Goal: Transaction & Acquisition: Purchase product/service

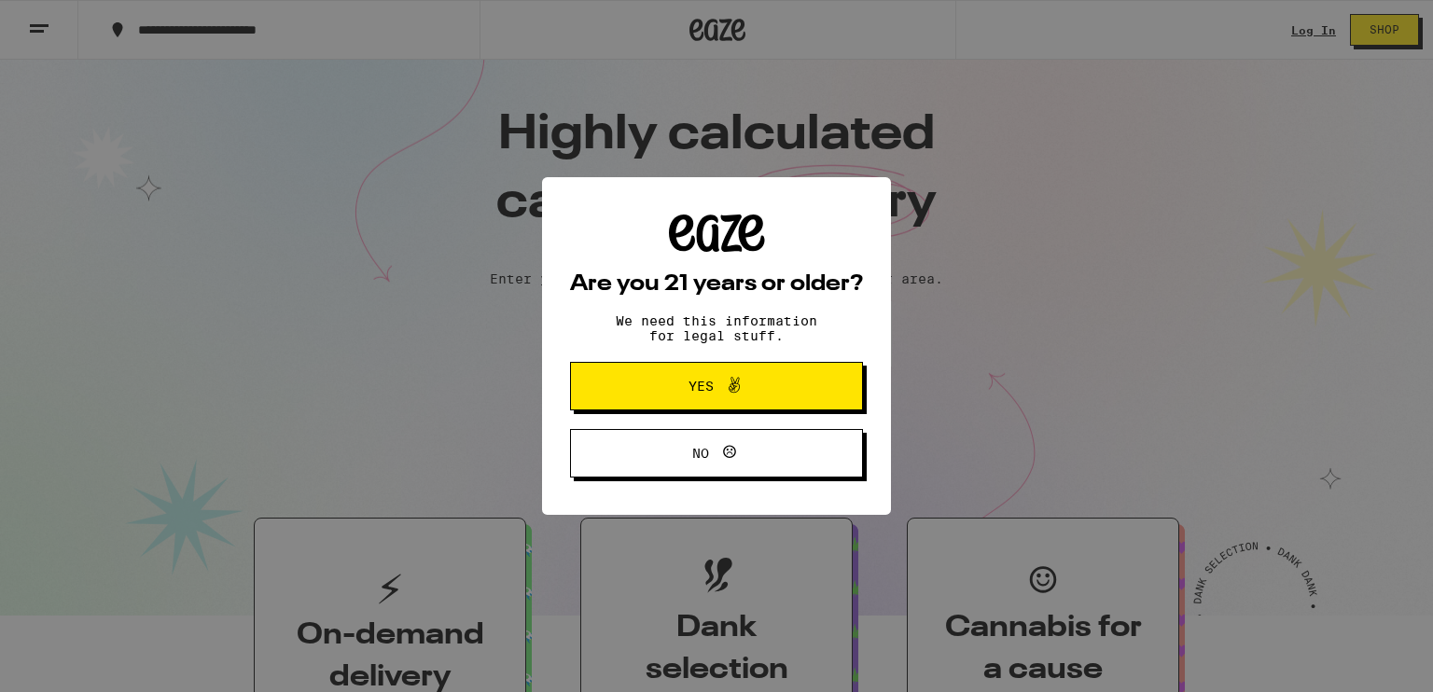
click at [708, 390] on span "Yes" at bounding box center [700, 386] width 25 height 13
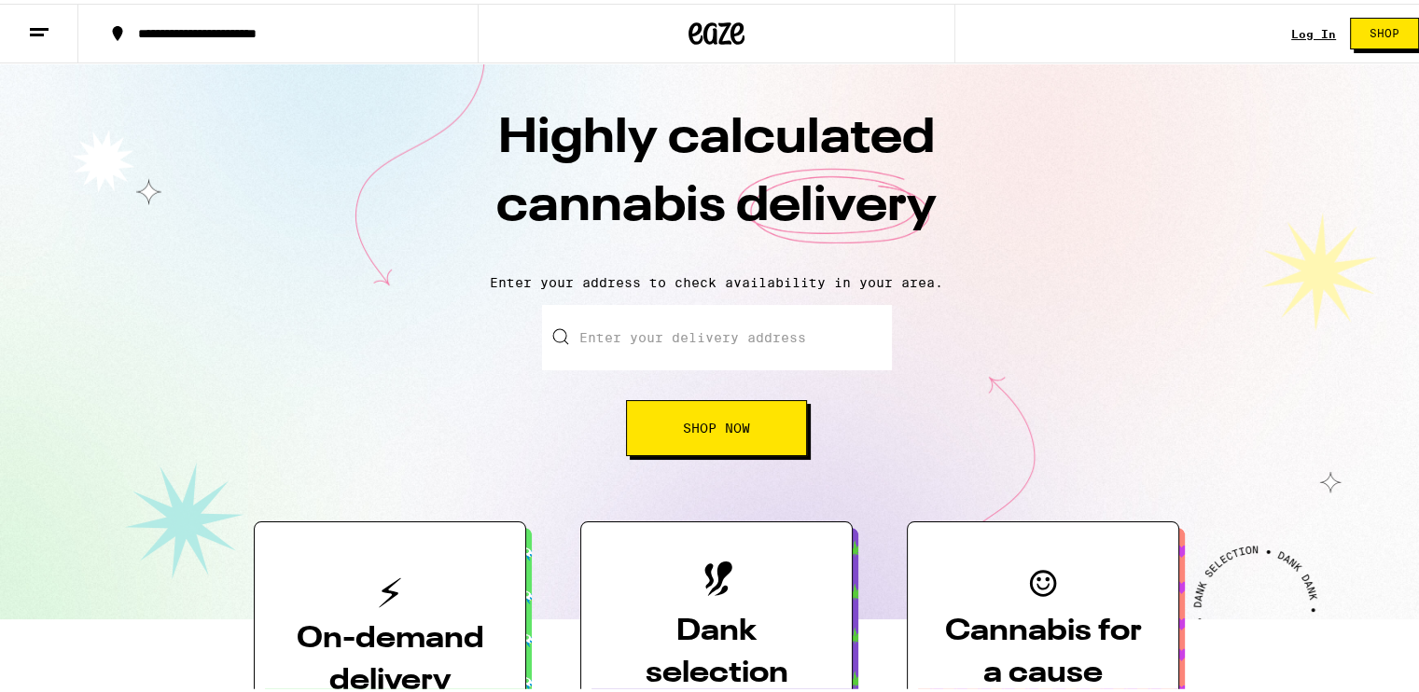
click at [1293, 34] on link "Log In" at bounding box center [1313, 30] width 45 height 12
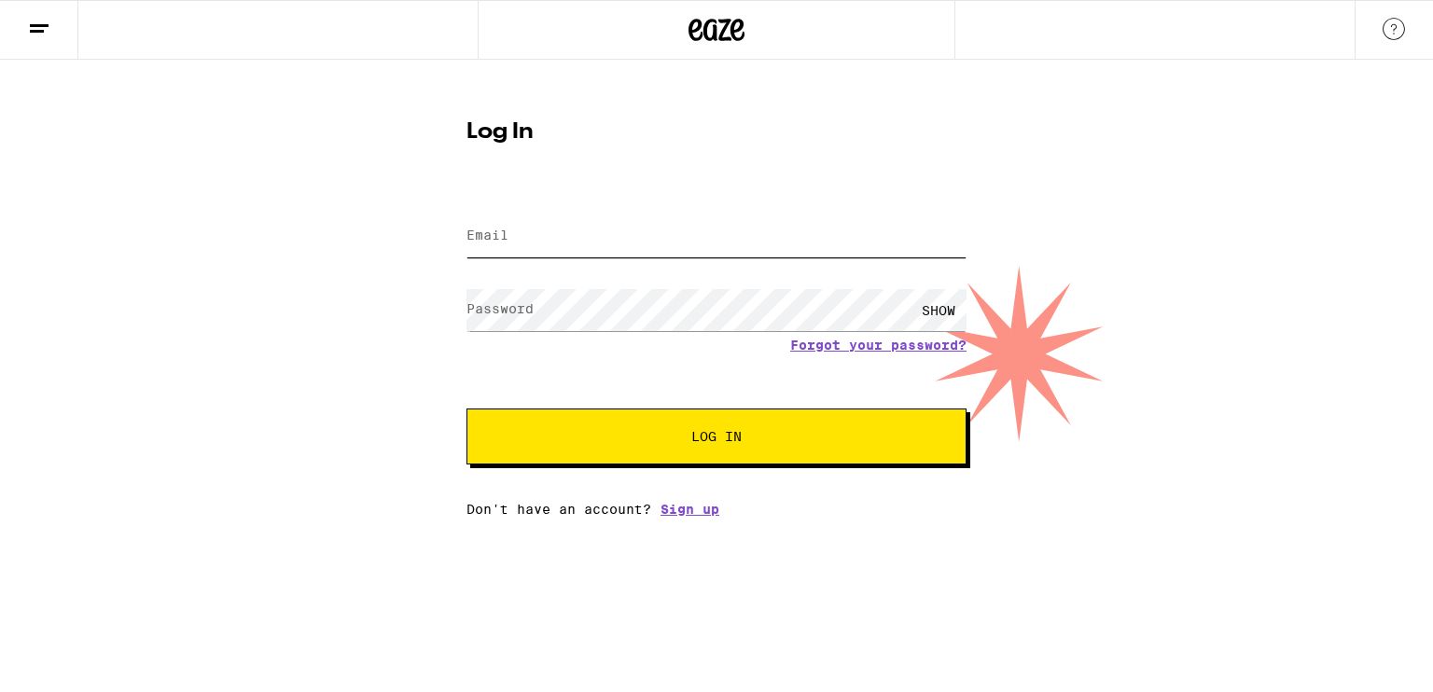
click at [557, 224] on input "Email" at bounding box center [716, 236] width 500 height 42
type input "[EMAIL_ADDRESS][DOMAIN_NAME]"
click at [466, 409] on button "Log In" at bounding box center [716, 437] width 500 height 56
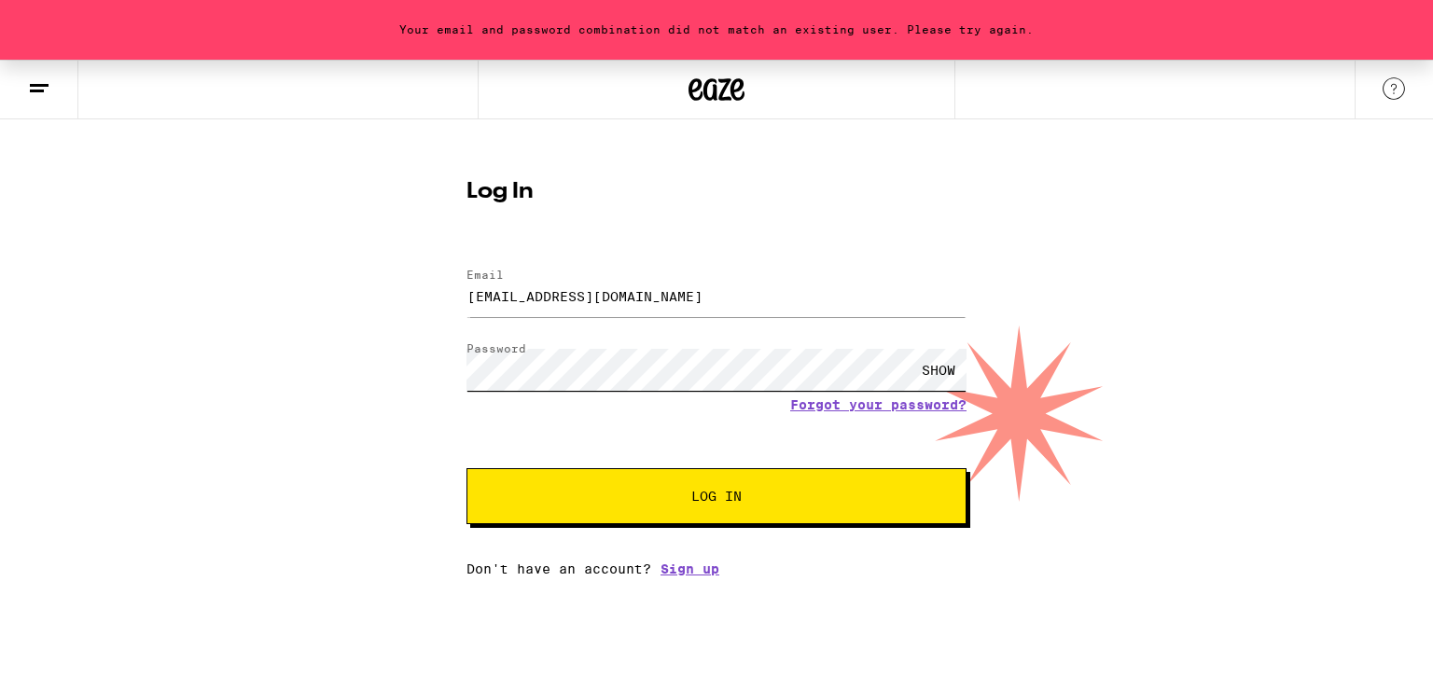
click at [466, 468] on button "Log In" at bounding box center [716, 496] width 500 height 56
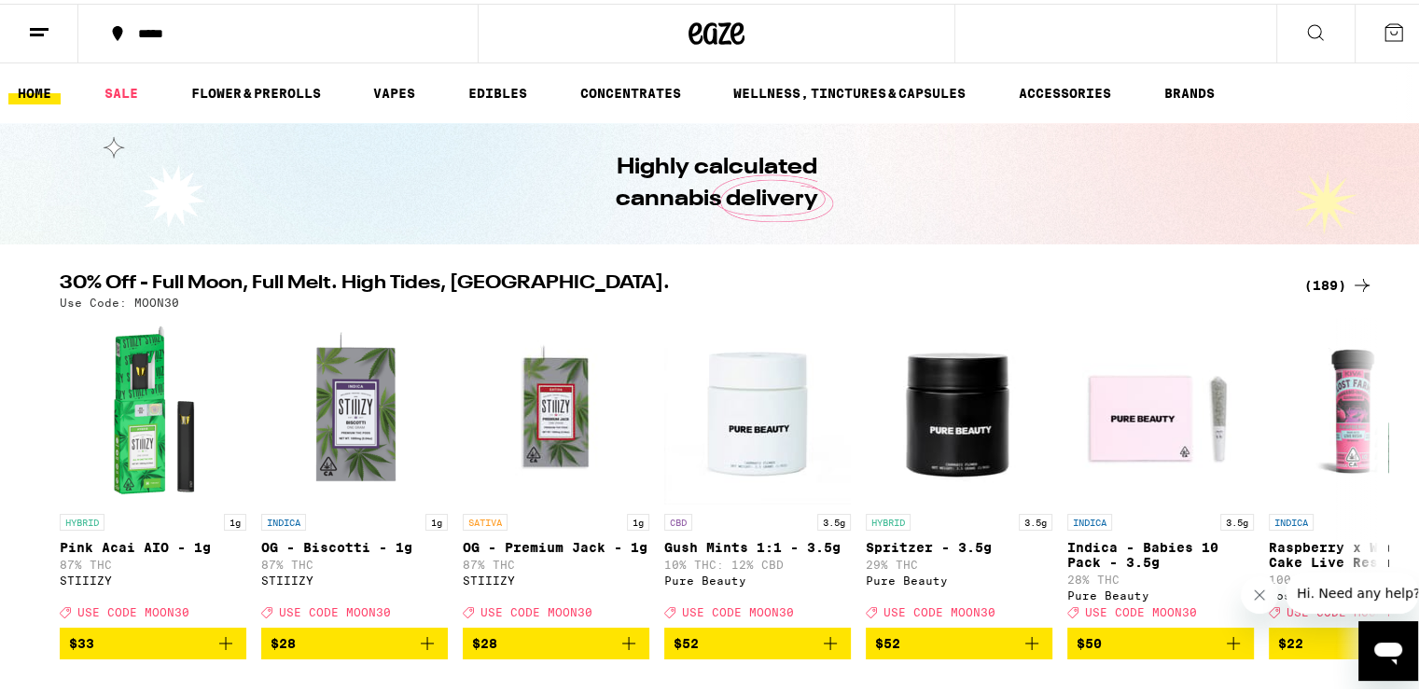
click at [134, 27] on div "*****" at bounding box center [287, 29] width 317 height 13
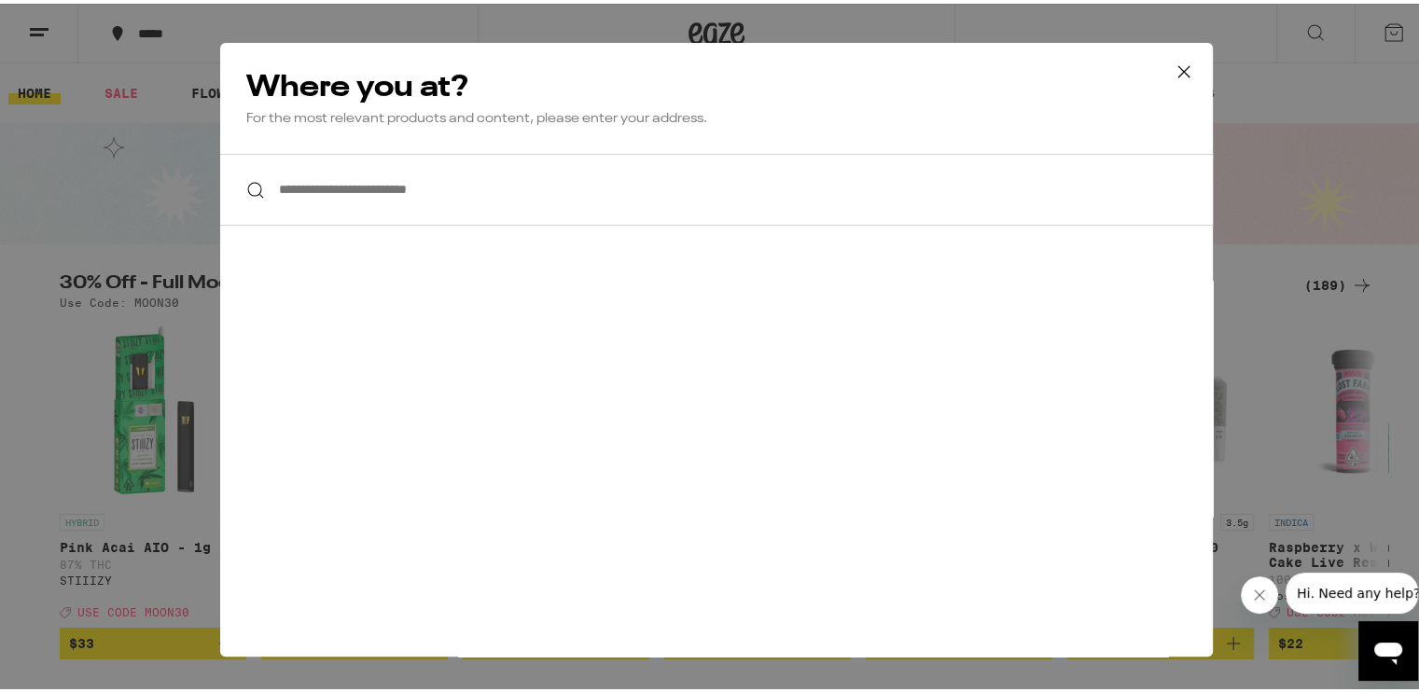
click at [327, 201] on input "**********" at bounding box center [716, 186] width 992 height 72
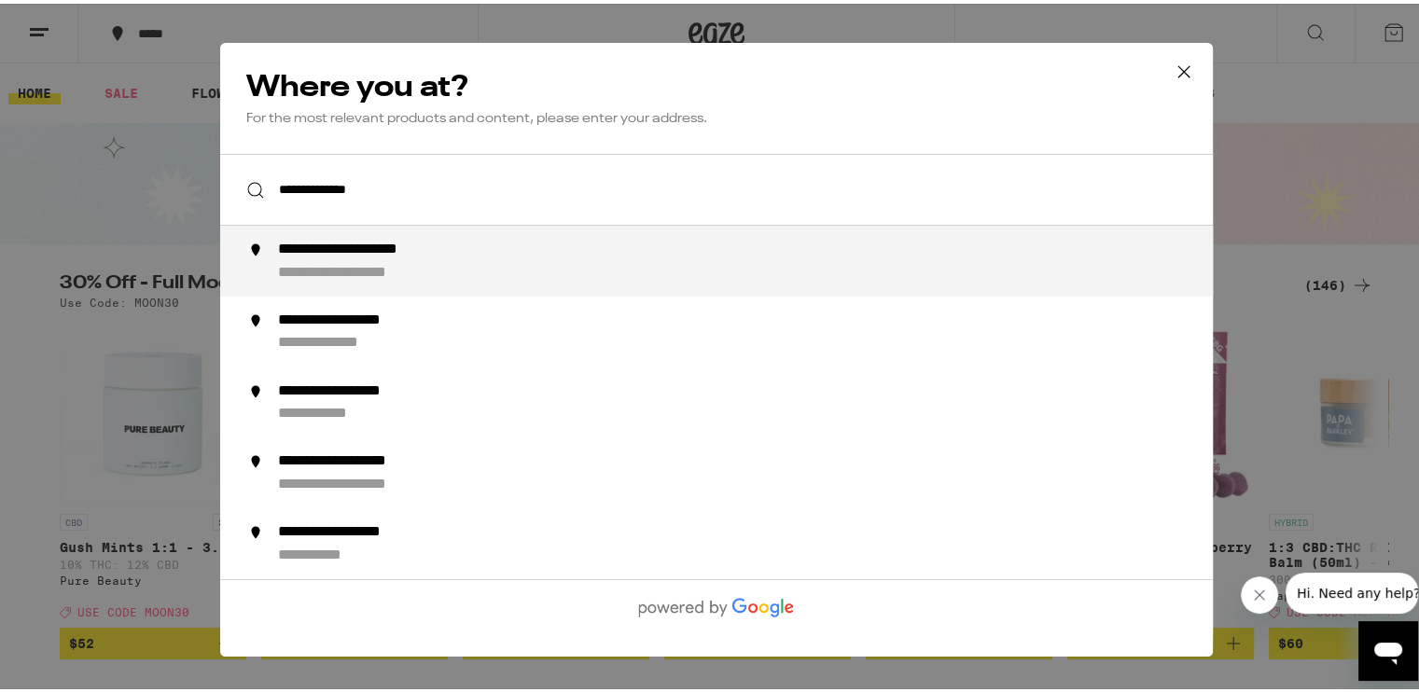
click at [409, 270] on div "**********" at bounding box center [370, 269] width 185 height 18
type input "**********"
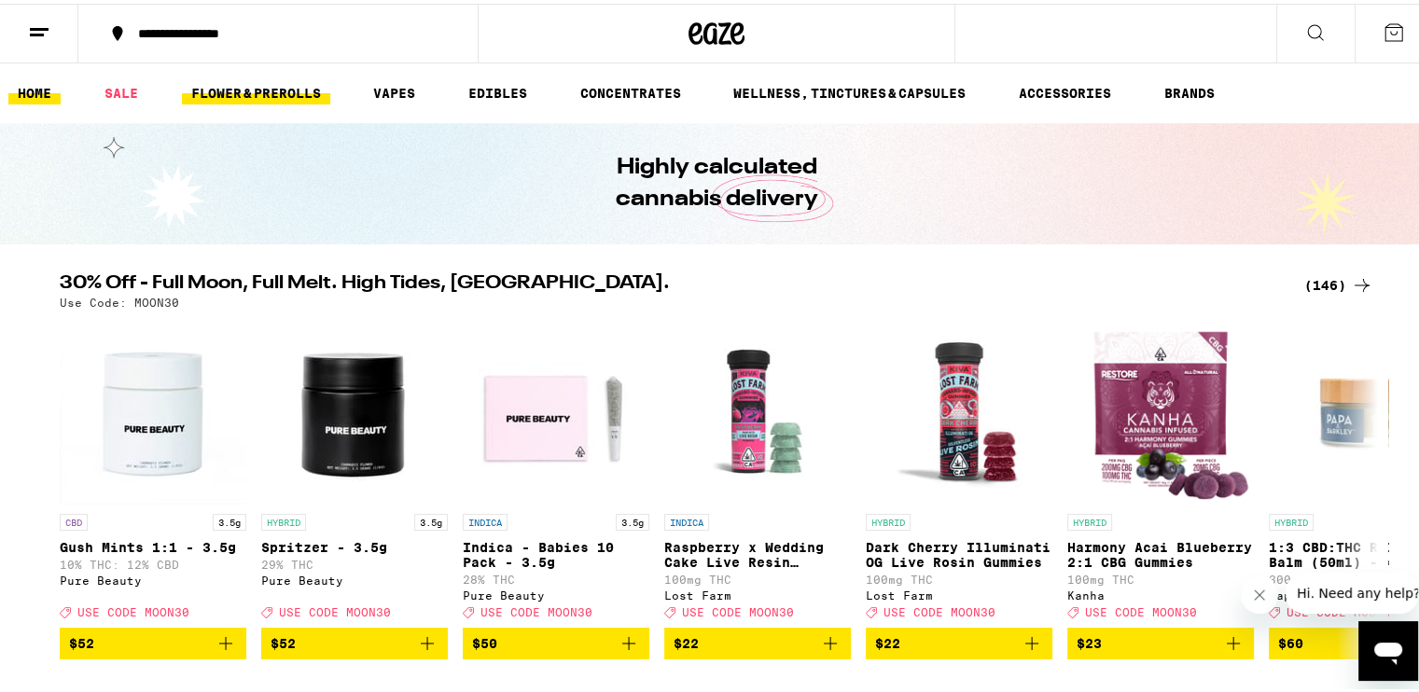
click at [194, 87] on link "FLOWER & PREROLLS" at bounding box center [256, 89] width 148 height 22
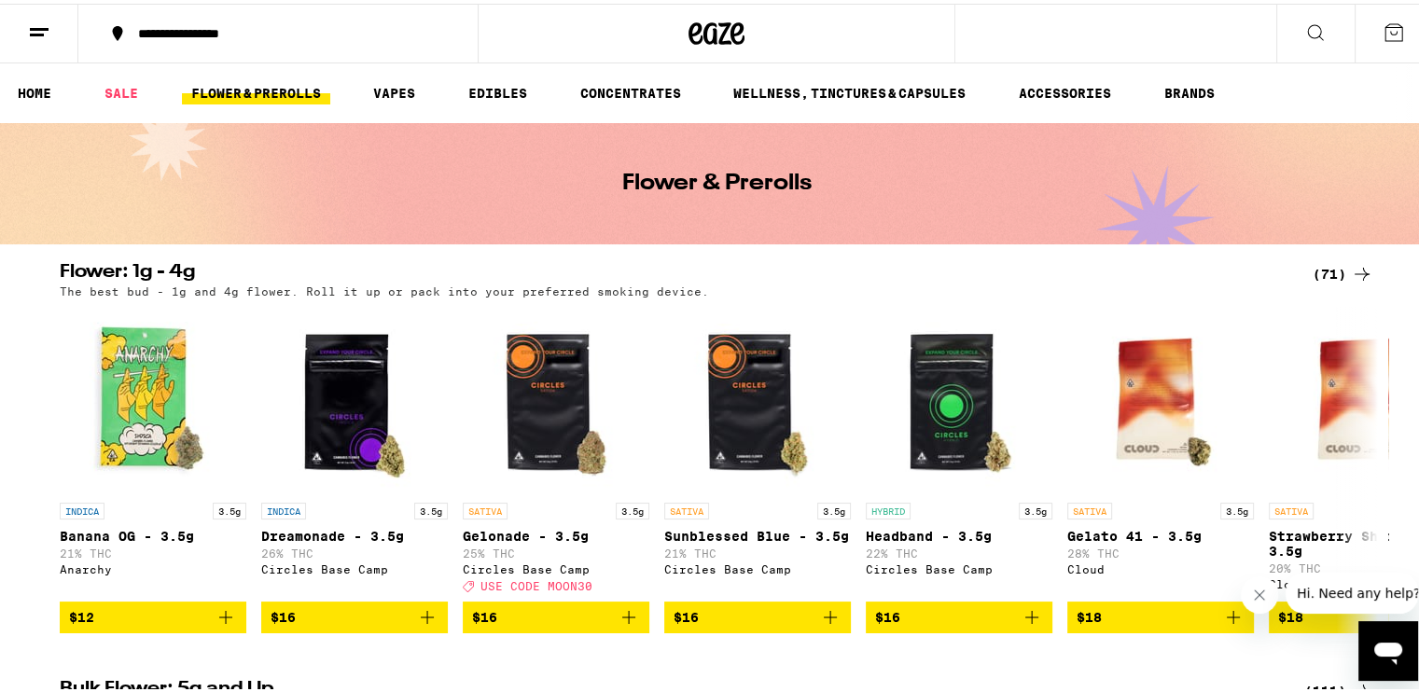
click at [1335, 259] on div "(71)" at bounding box center [1342, 270] width 61 height 22
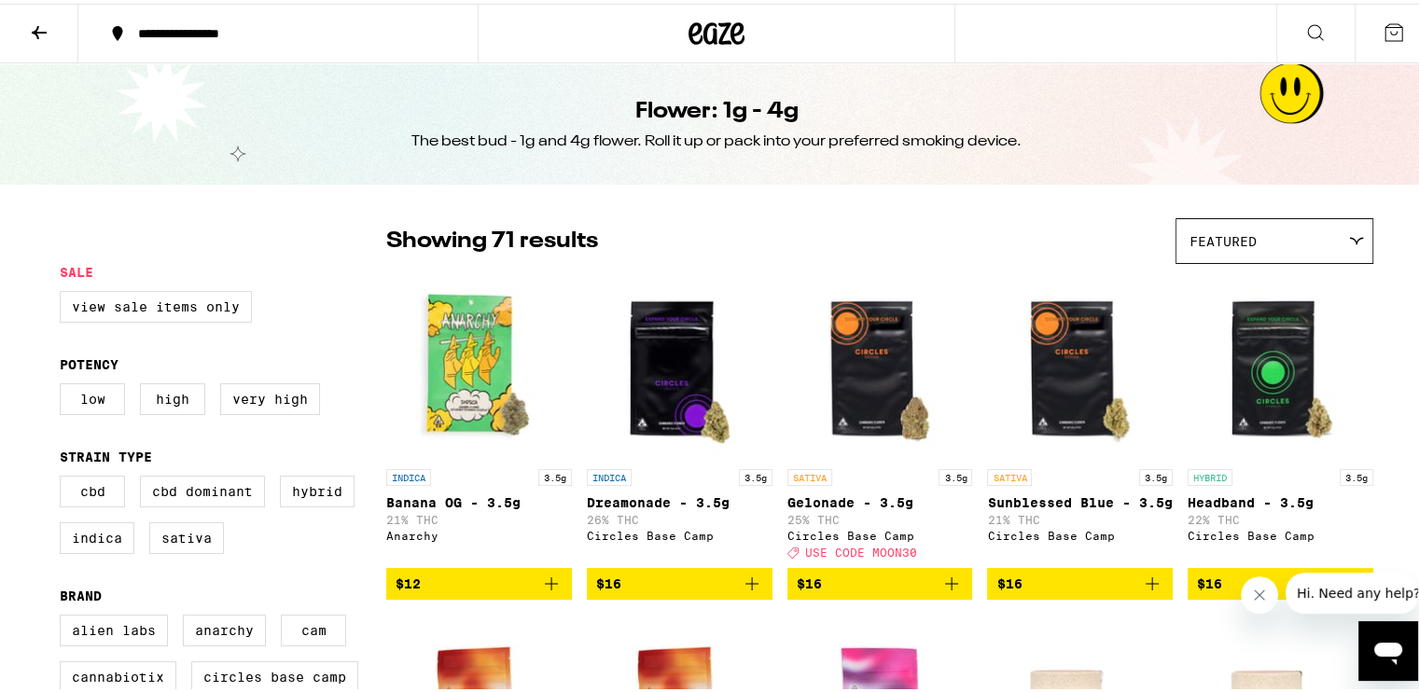
scroll to position [187, 0]
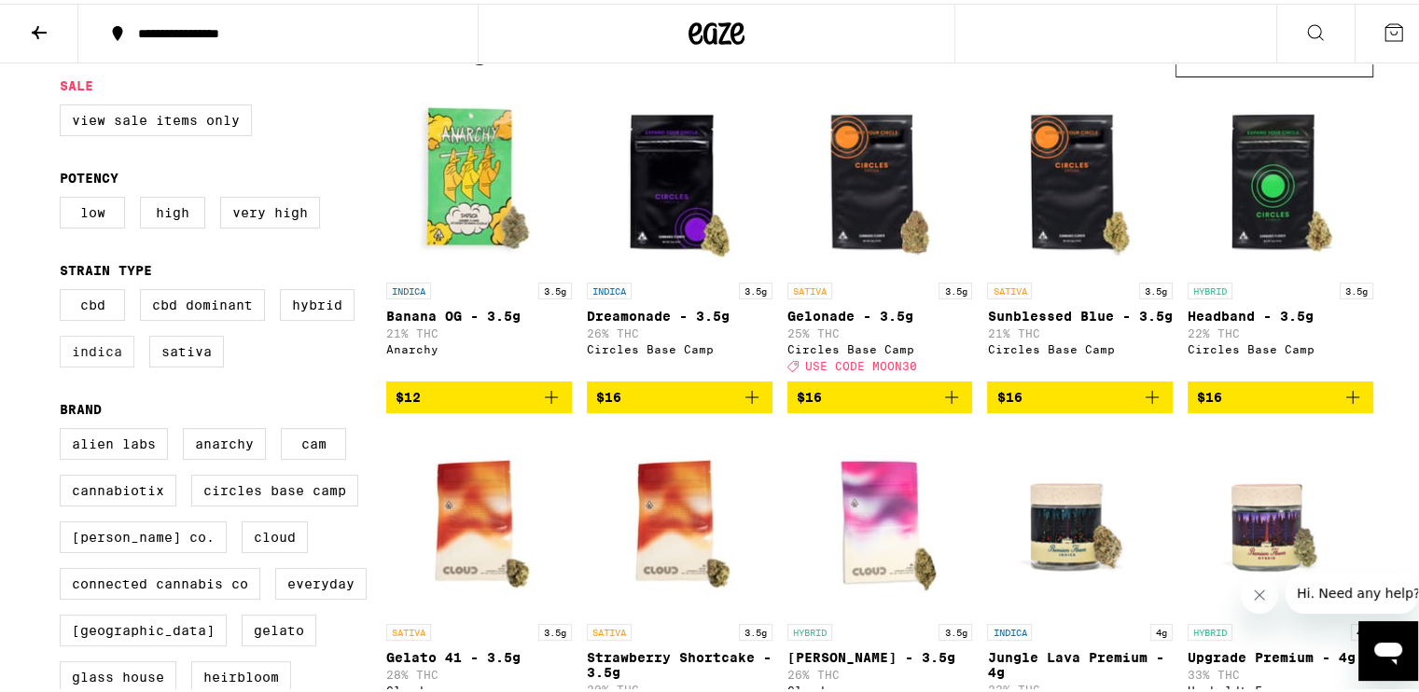
click at [94, 353] on label "Indica" at bounding box center [97, 348] width 75 height 32
click at [64, 289] on input "Indica" at bounding box center [63, 288] width 1 height 1
checkbox input "true"
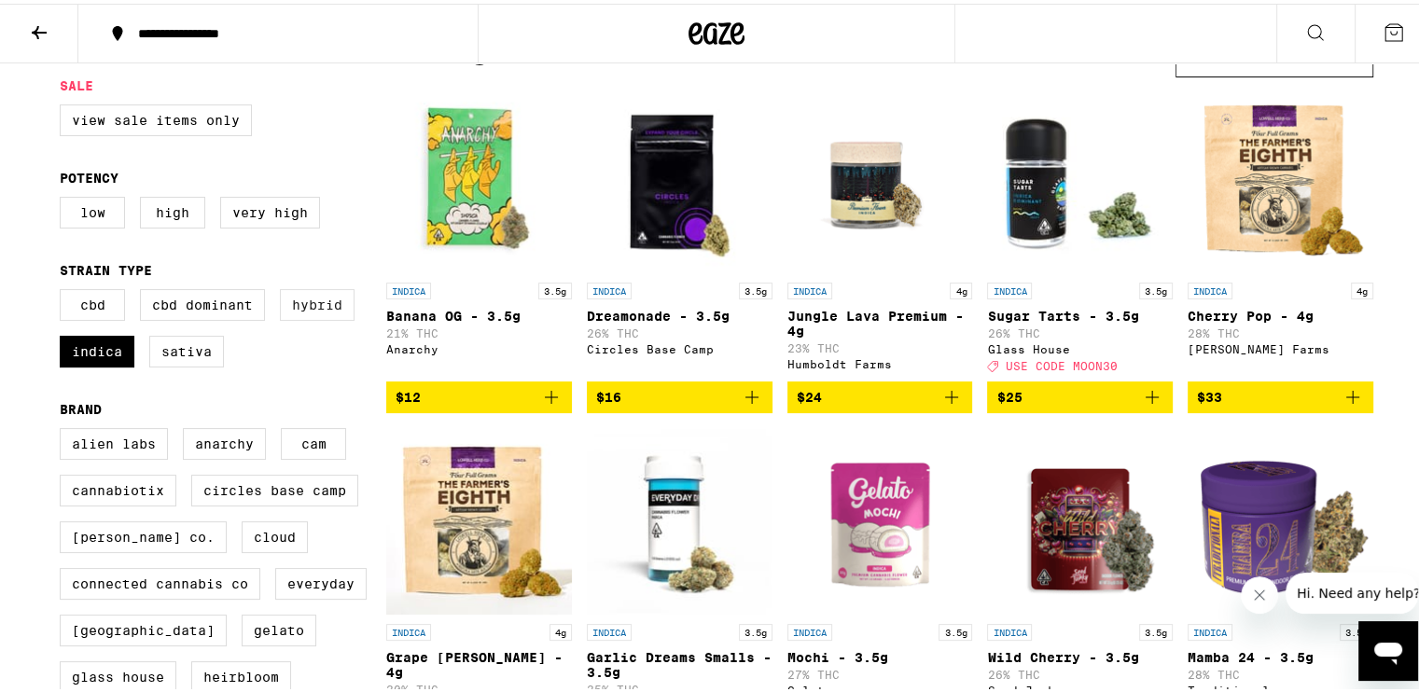
click at [310, 317] on label "Hybrid" at bounding box center [317, 301] width 75 height 32
click at [64, 289] on input "Hybrid" at bounding box center [63, 288] width 1 height 1
checkbox input "true"
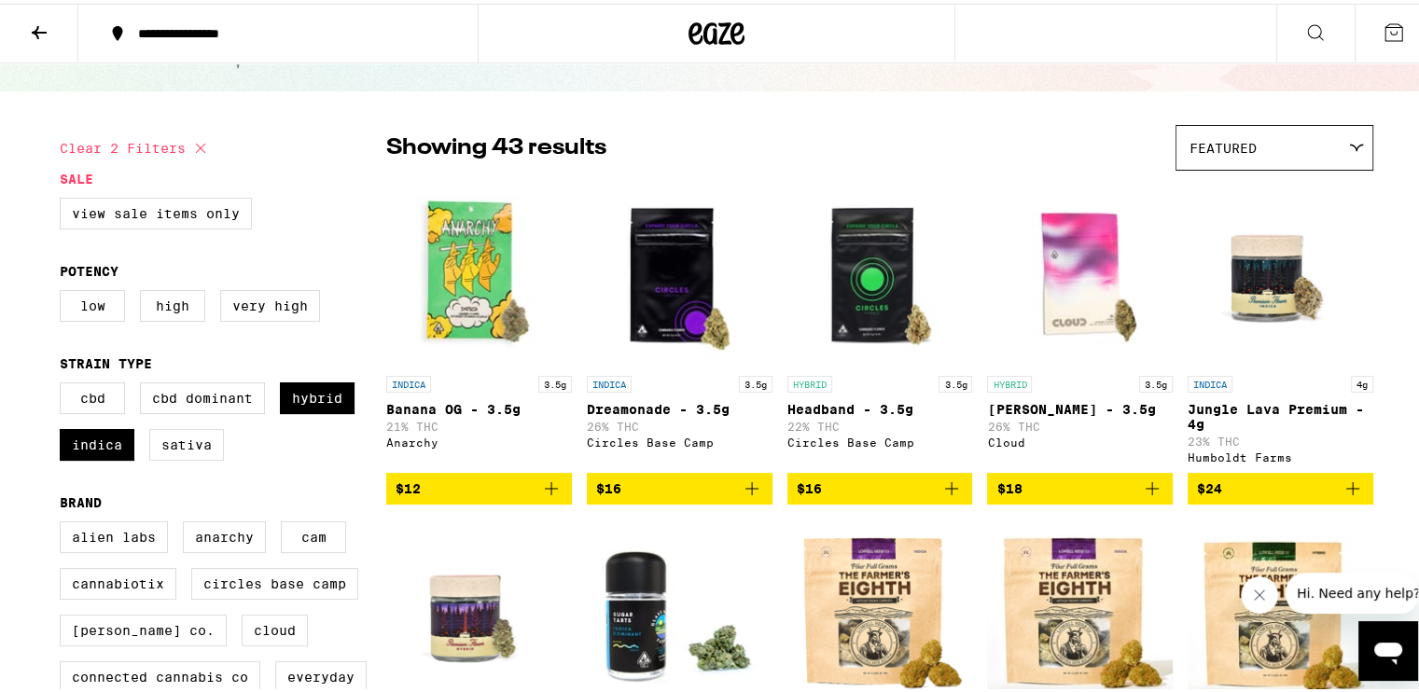
scroll to position [187, 0]
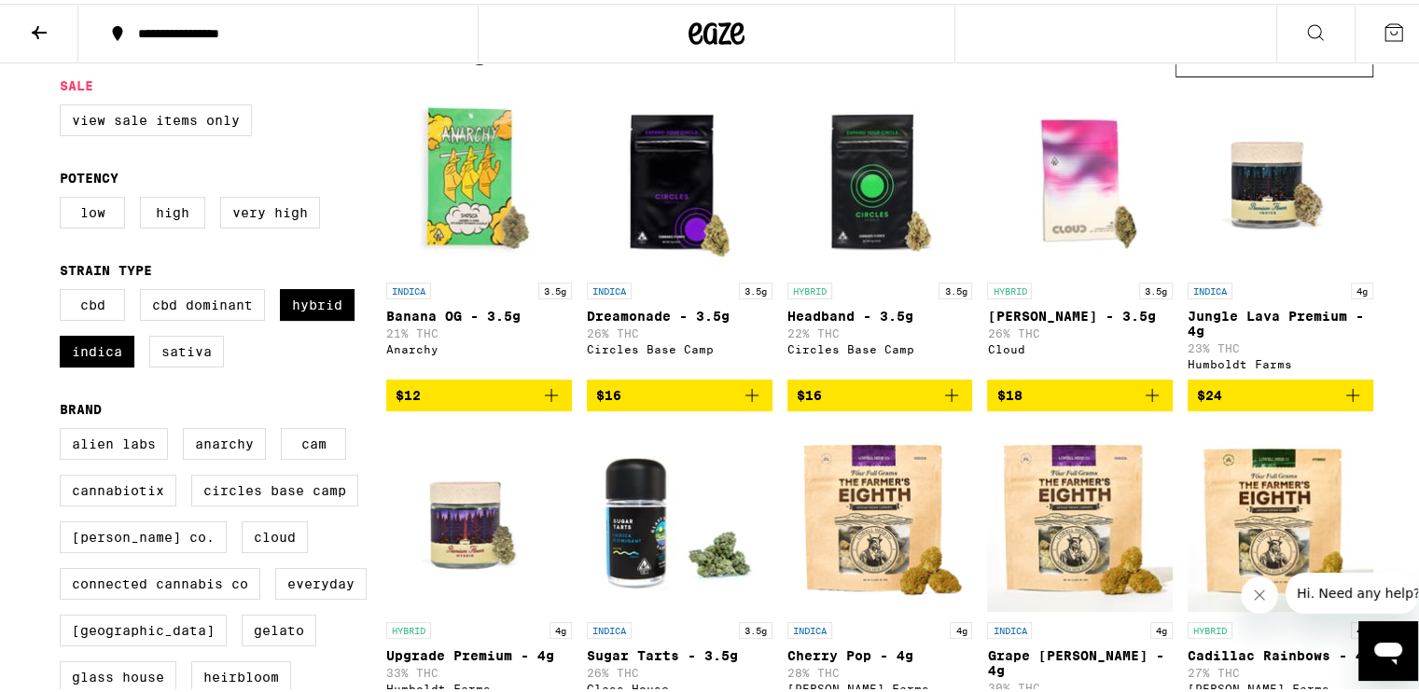
click at [749, 395] on icon "Add to bag" at bounding box center [752, 392] width 22 height 22
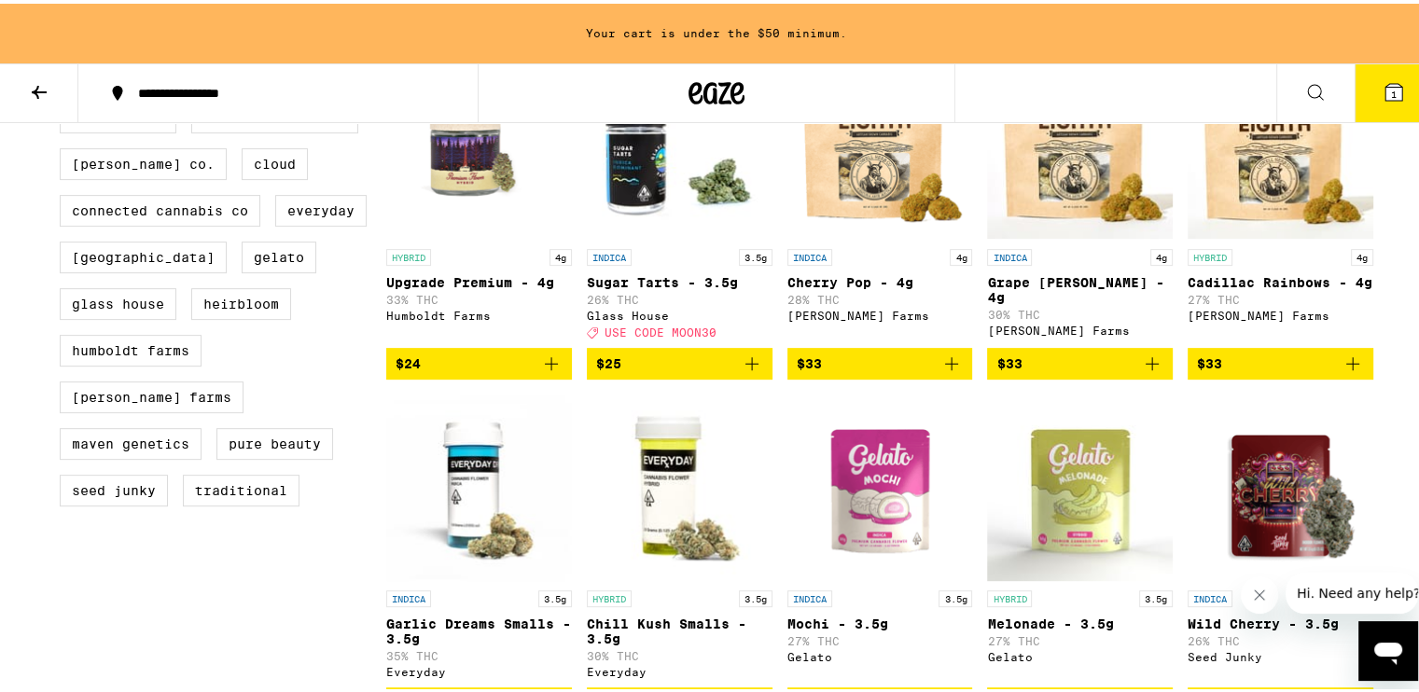
scroll to position [526, 0]
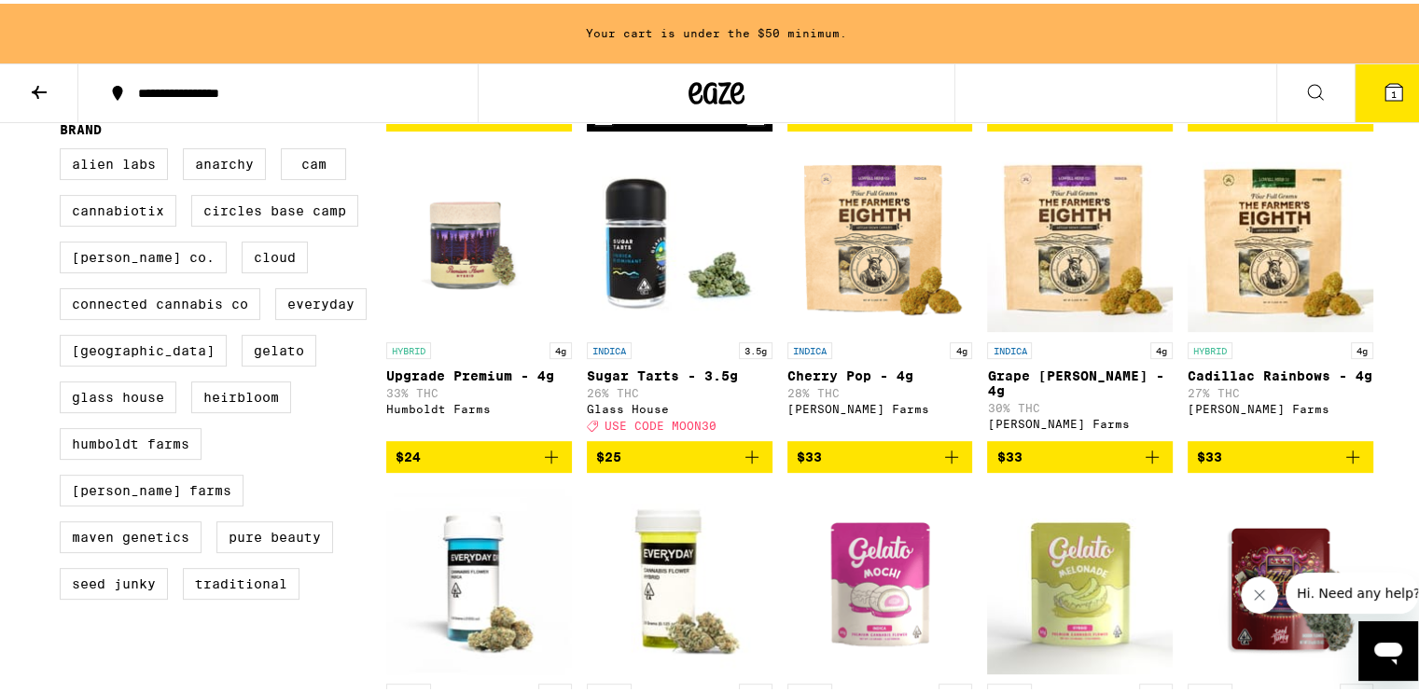
click at [540, 449] on icon "Add to bag" at bounding box center [551, 453] width 22 height 22
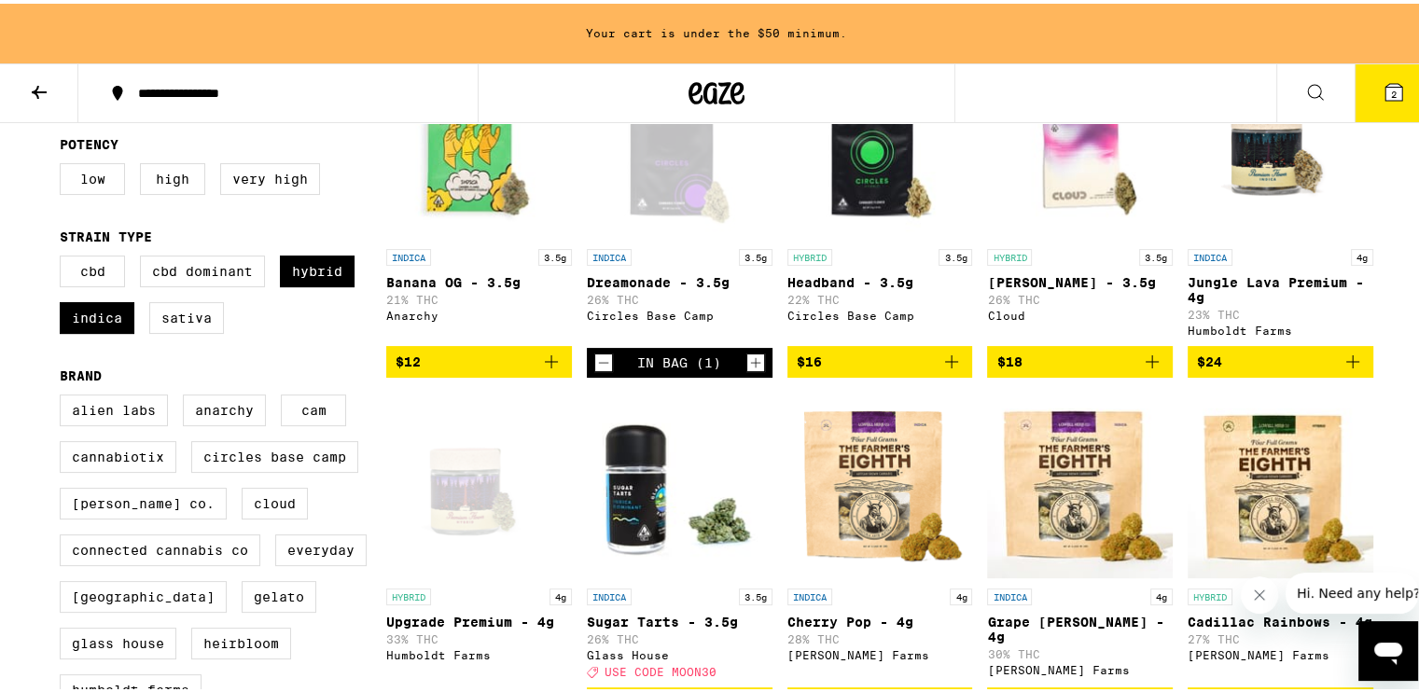
scroll to position [0, 0]
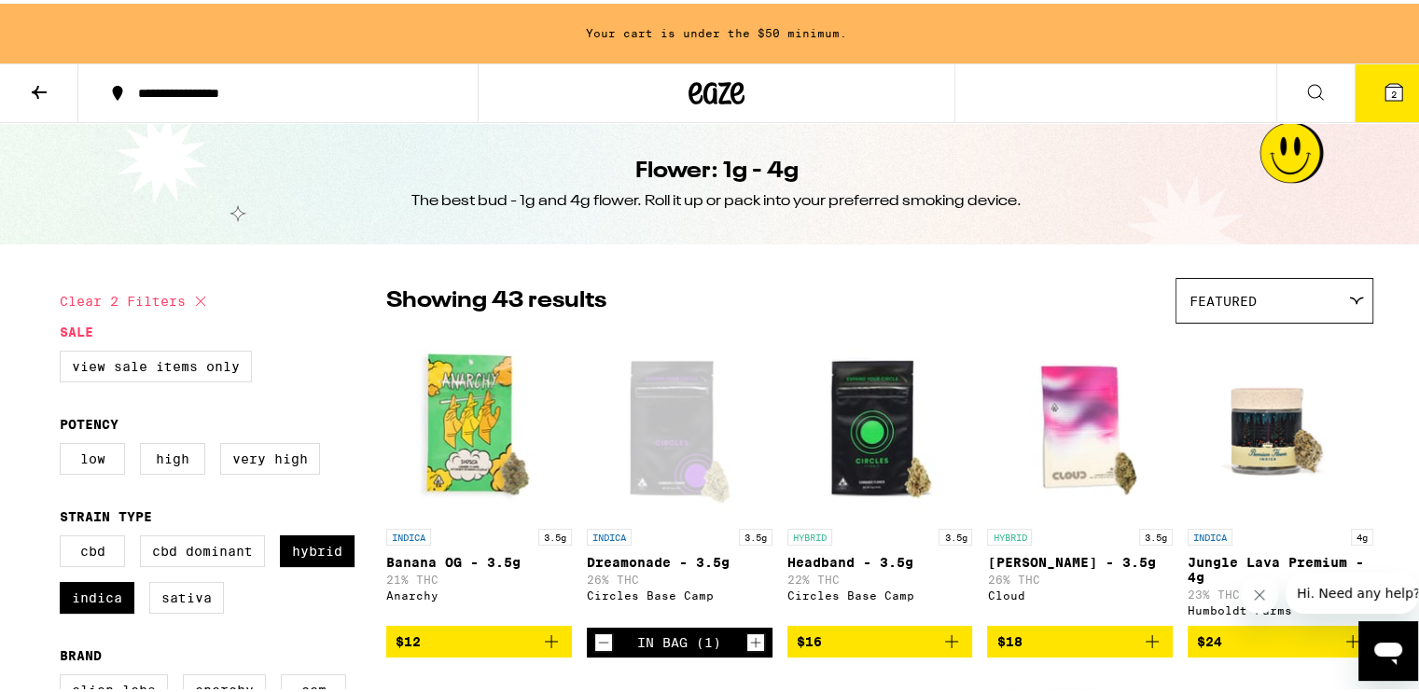
click at [28, 78] on icon at bounding box center [39, 88] width 22 height 22
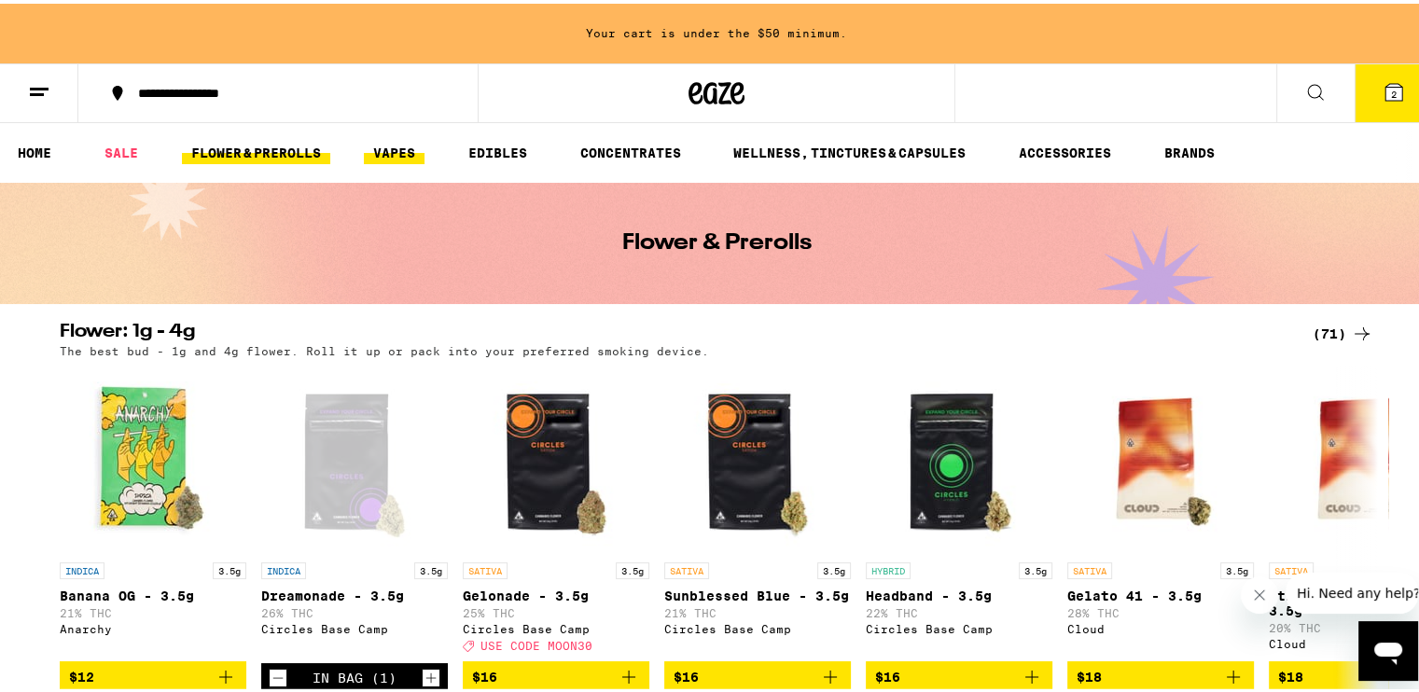
click at [410, 152] on link "VAPES" at bounding box center [394, 149] width 61 height 22
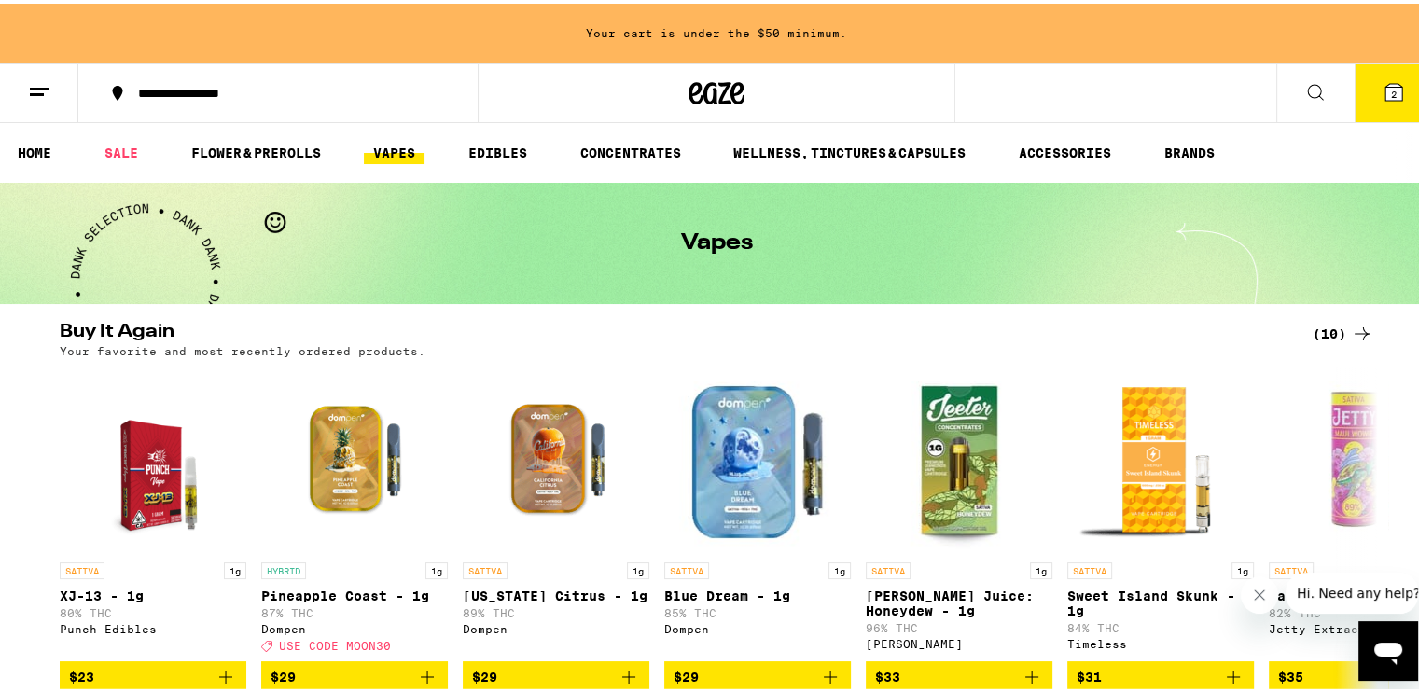
click at [1336, 326] on div "(10)" at bounding box center [1342, 330] width 61 height 22
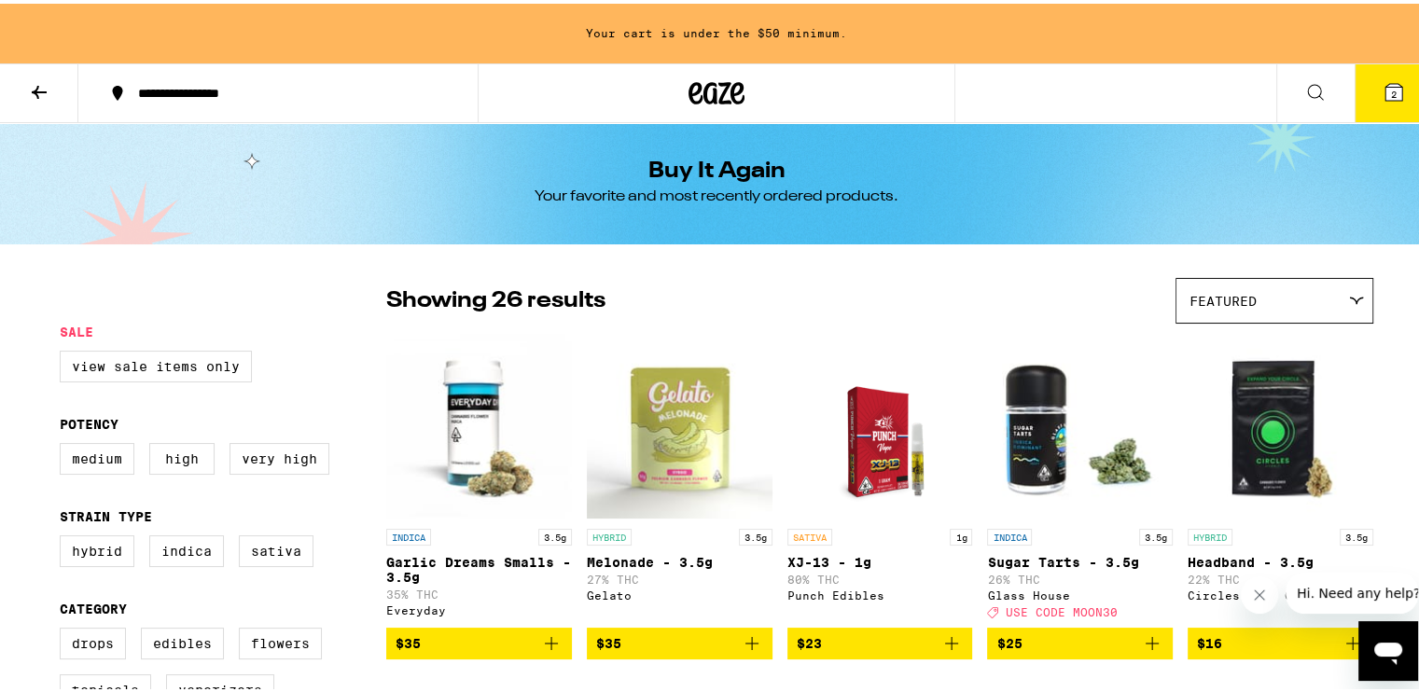
click at [29, 77] on icon at bounding box center [39, 88] width 22 height 22
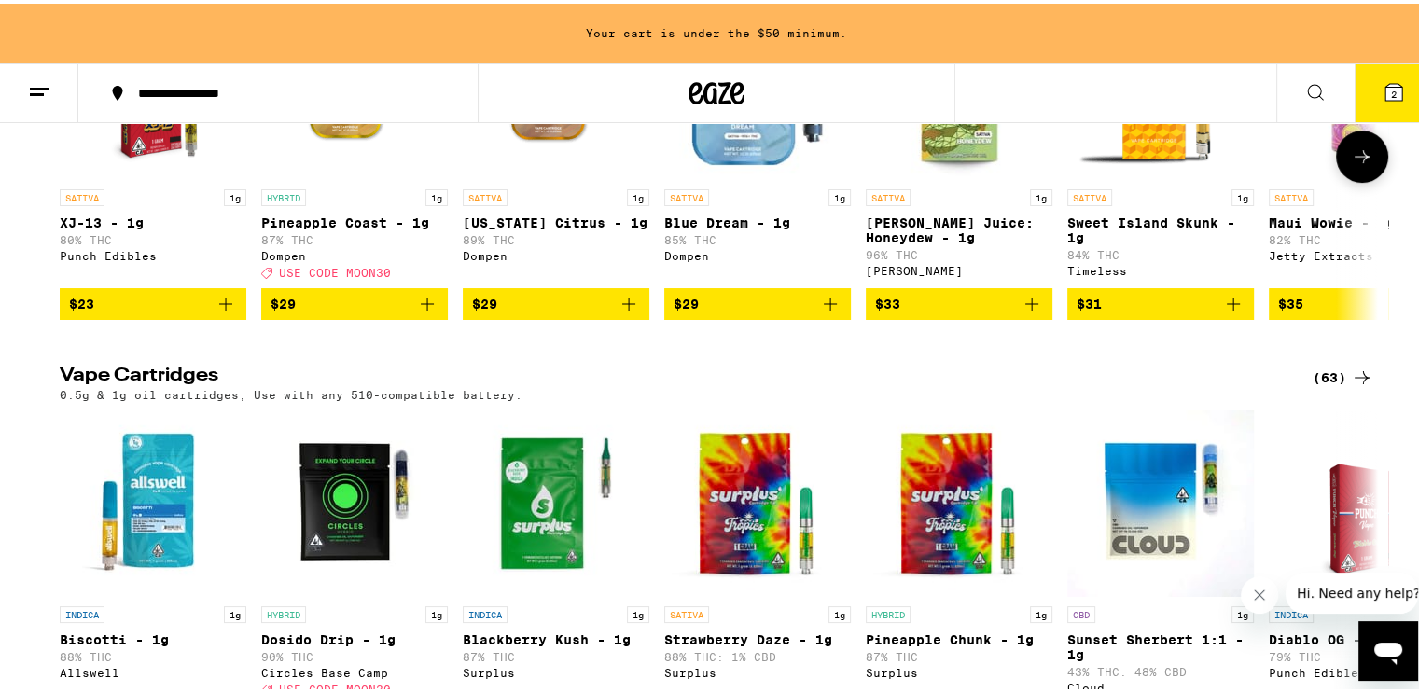
scroll to position [466, 0]
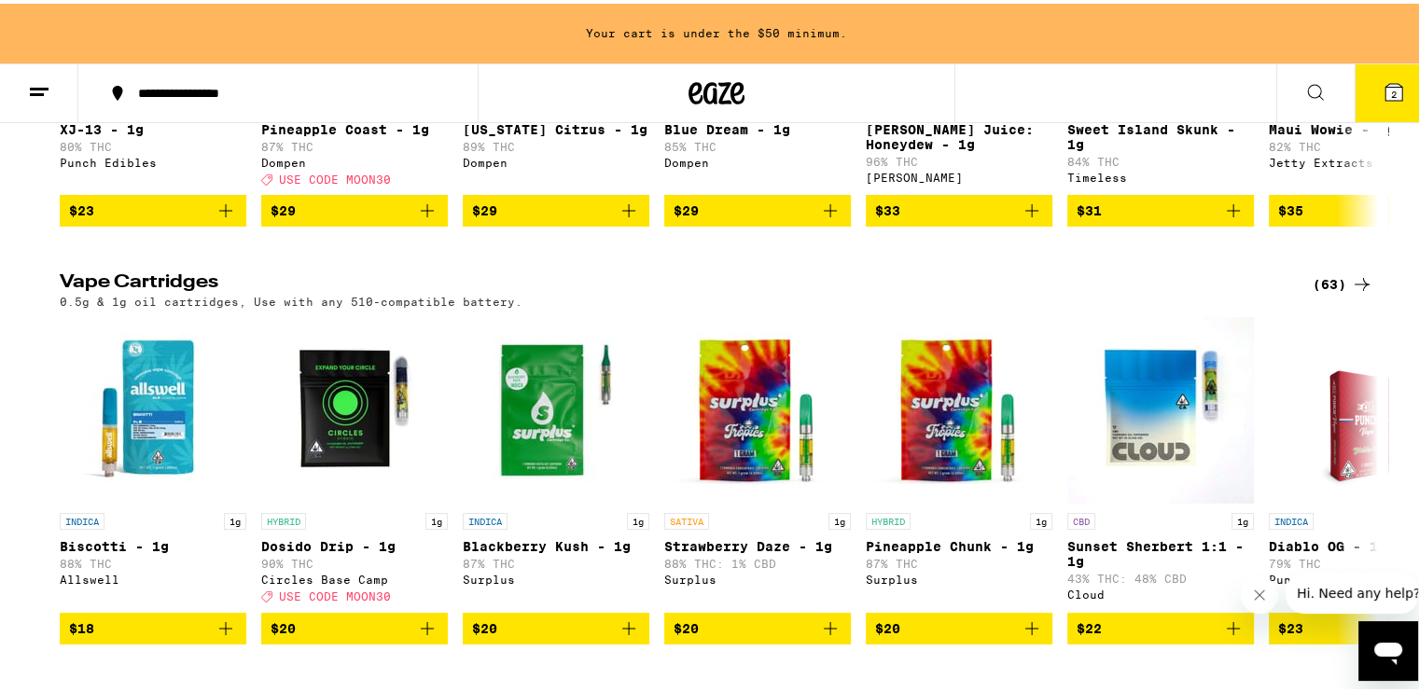
click at [1317, 283] on div "(63)" at bounding box center [1342, 281] width 61 height 22
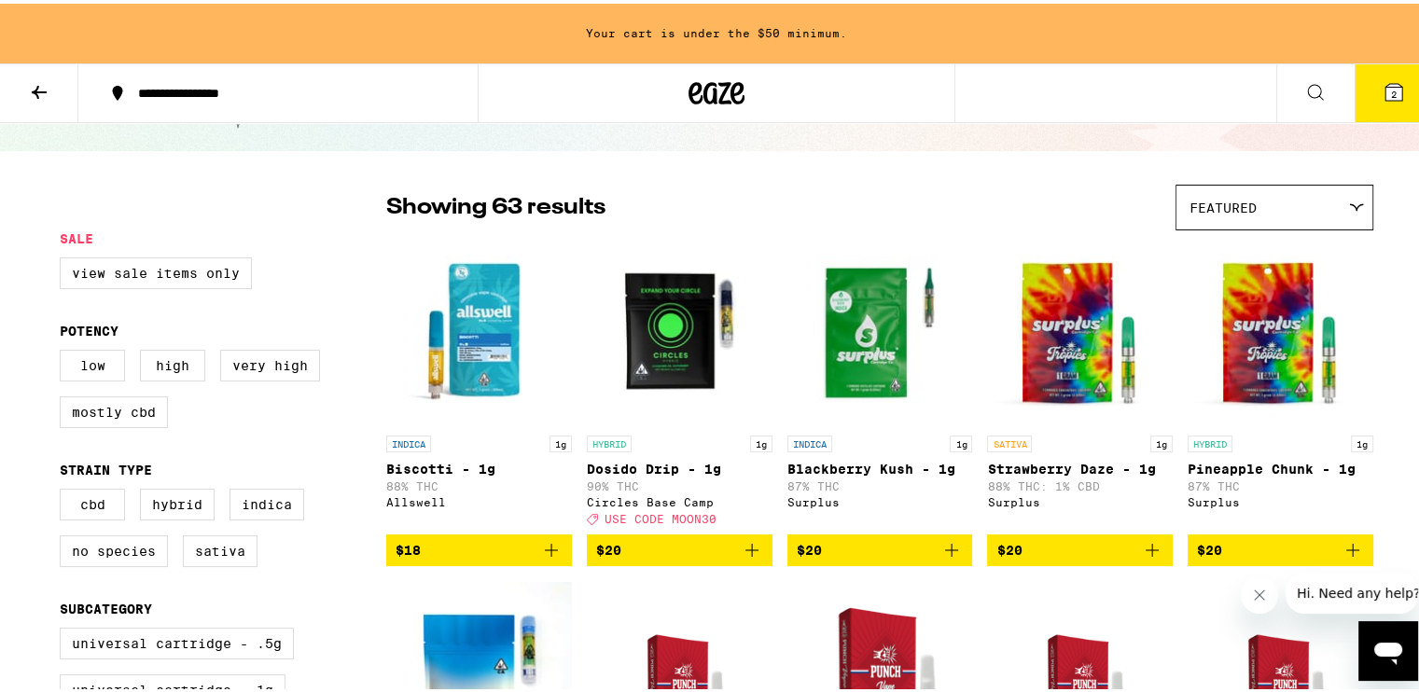
scroll to position [187, 0]
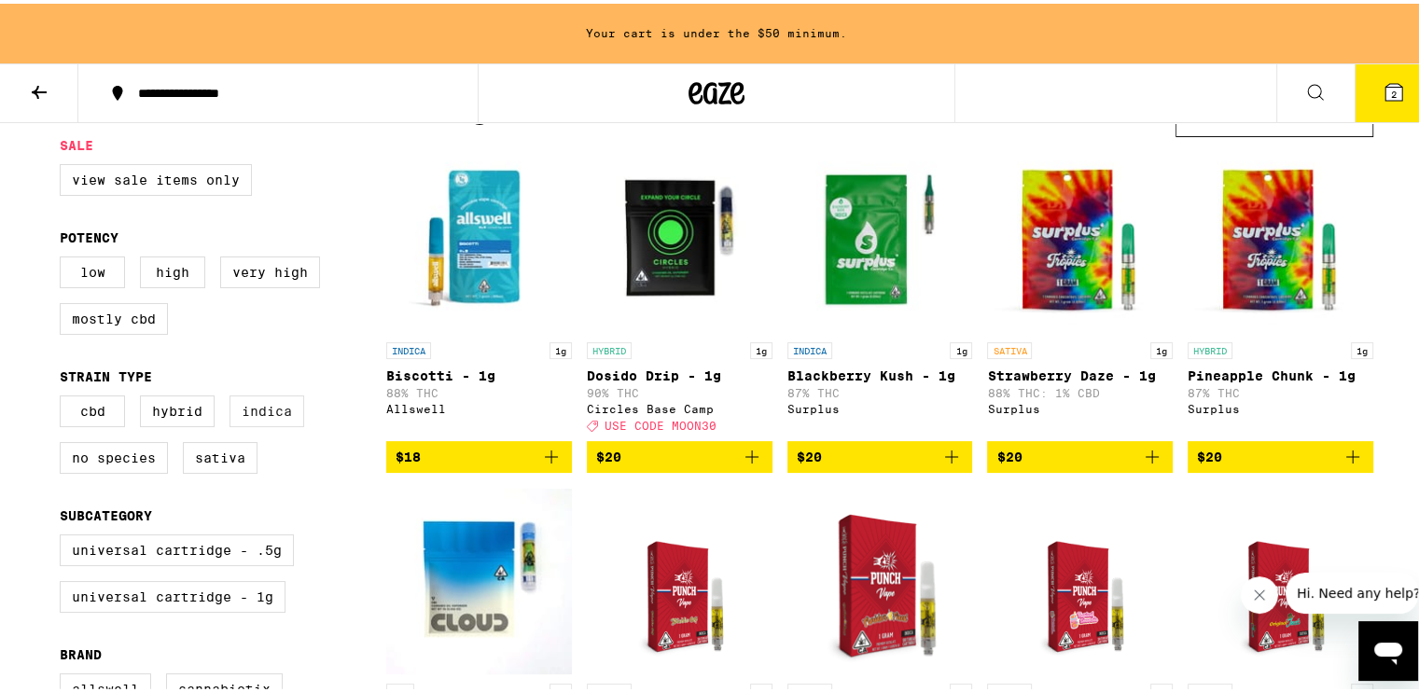
click at [262, 413] on label "Indica" at bounding box center [266, 408] width 75 height 32
click at [64, 395] on input "Indica" at bounding box center [63, 395] width 1 height 1
checkbox input "true"
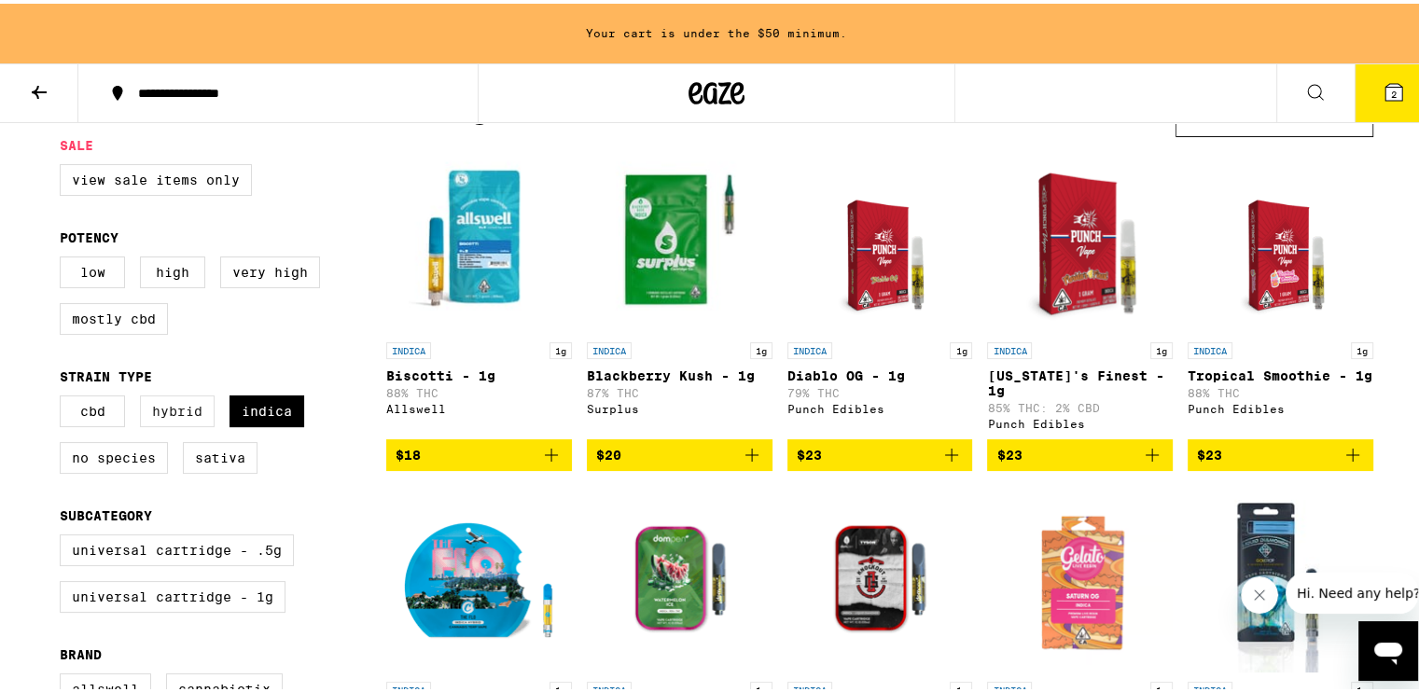
click at [161, 417] on label "Hybrid" at bounding box center [177, 408] width 75 height 32
click at [64, 395] on input "Hybrid" at bounding box center [63, 395] width 1 height 1
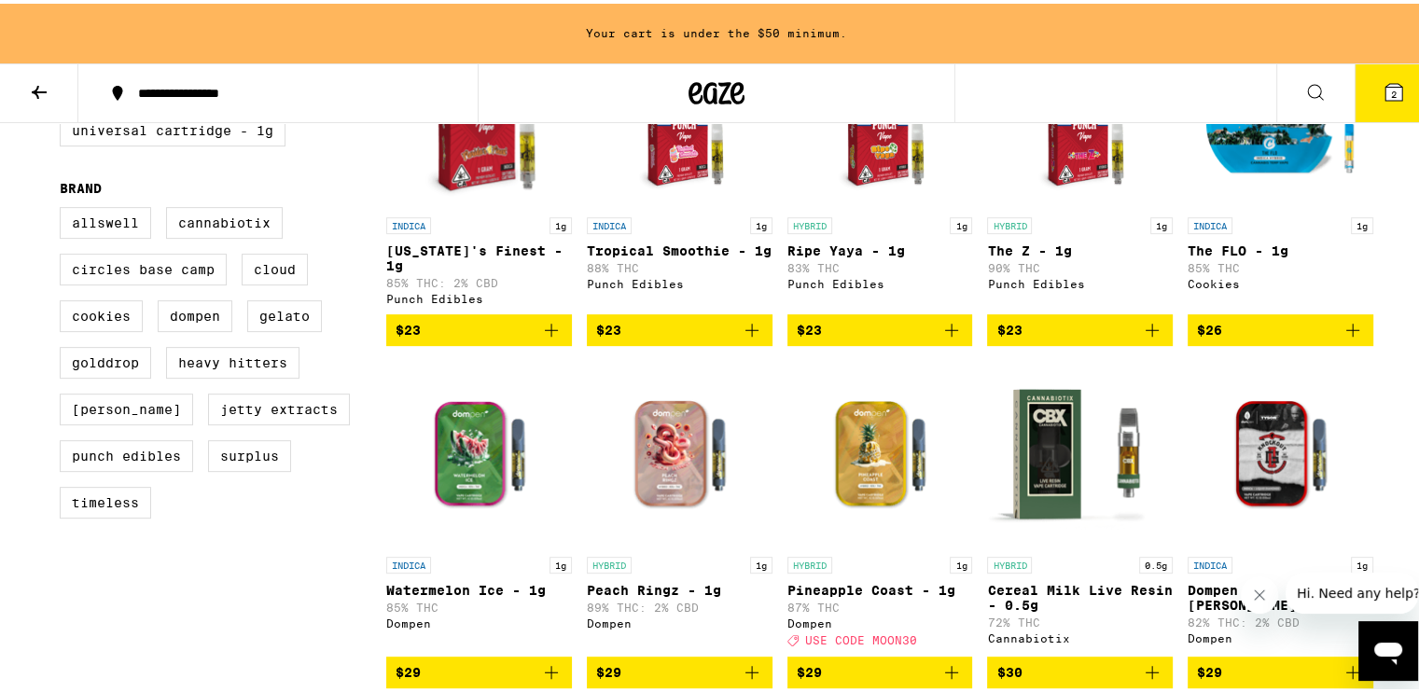
scroll to position [746, 0]
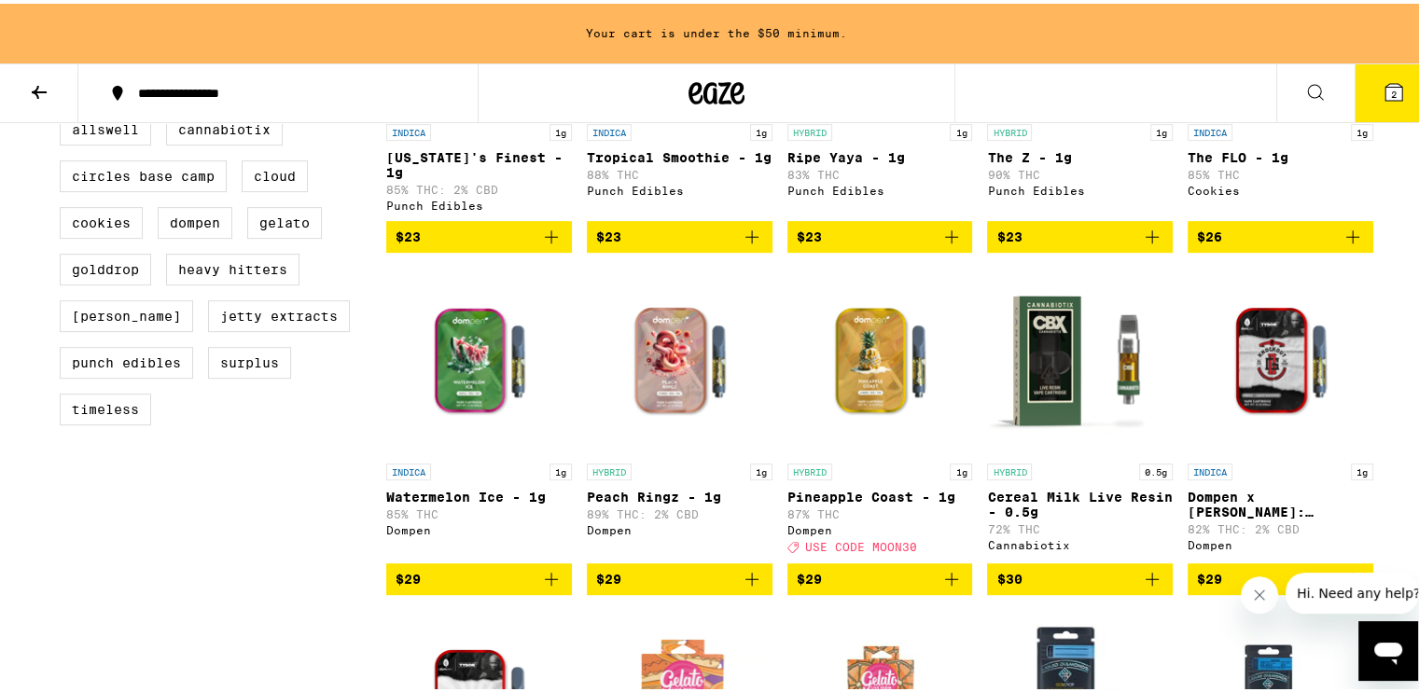
click at [846, 325] on img "Open page for Pineapple Coast - 1g from Dompen" at bounding box center [880, 357] width 186 height 187
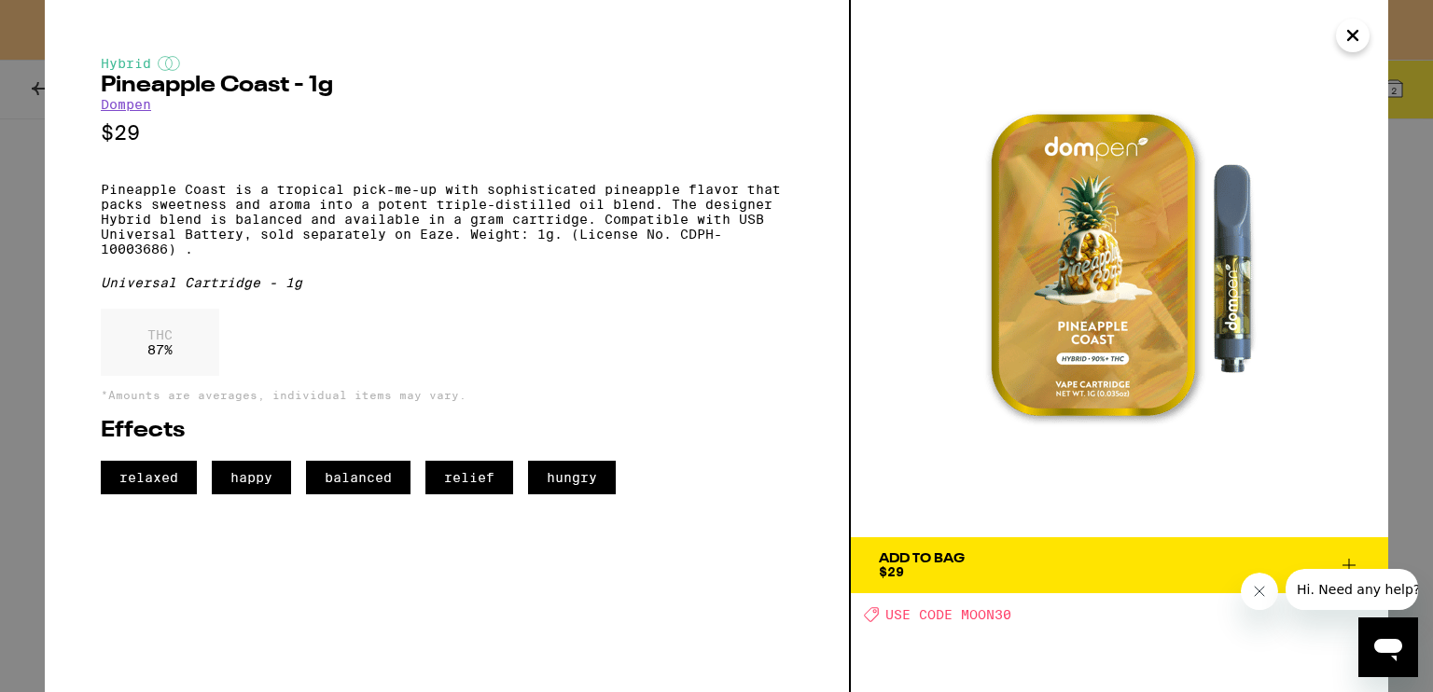
click at [37, 264] on div "Hybrid Pineapple Coast - 1g Dompen $29 Pineapple Coast is a tropical pick-me-up…" at bounding box center [716, 346] width 1433 height 692
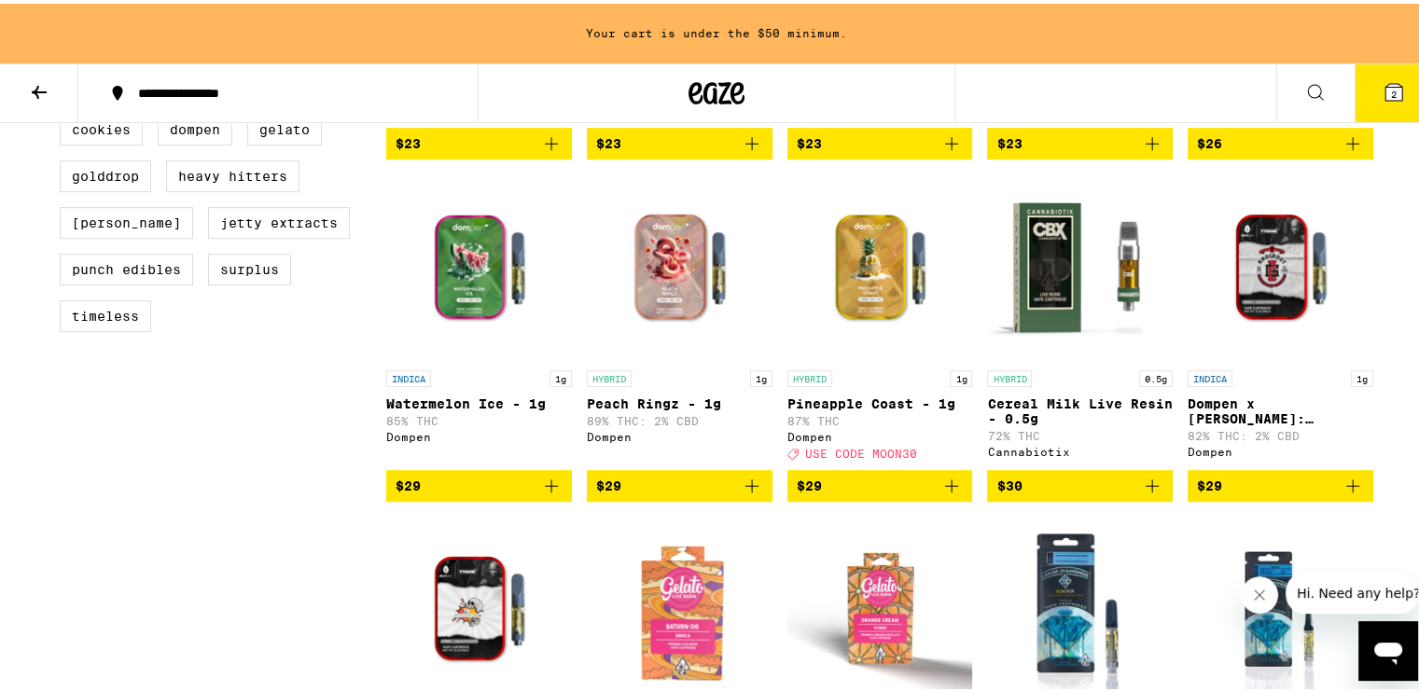
scroll to position [933, 0]
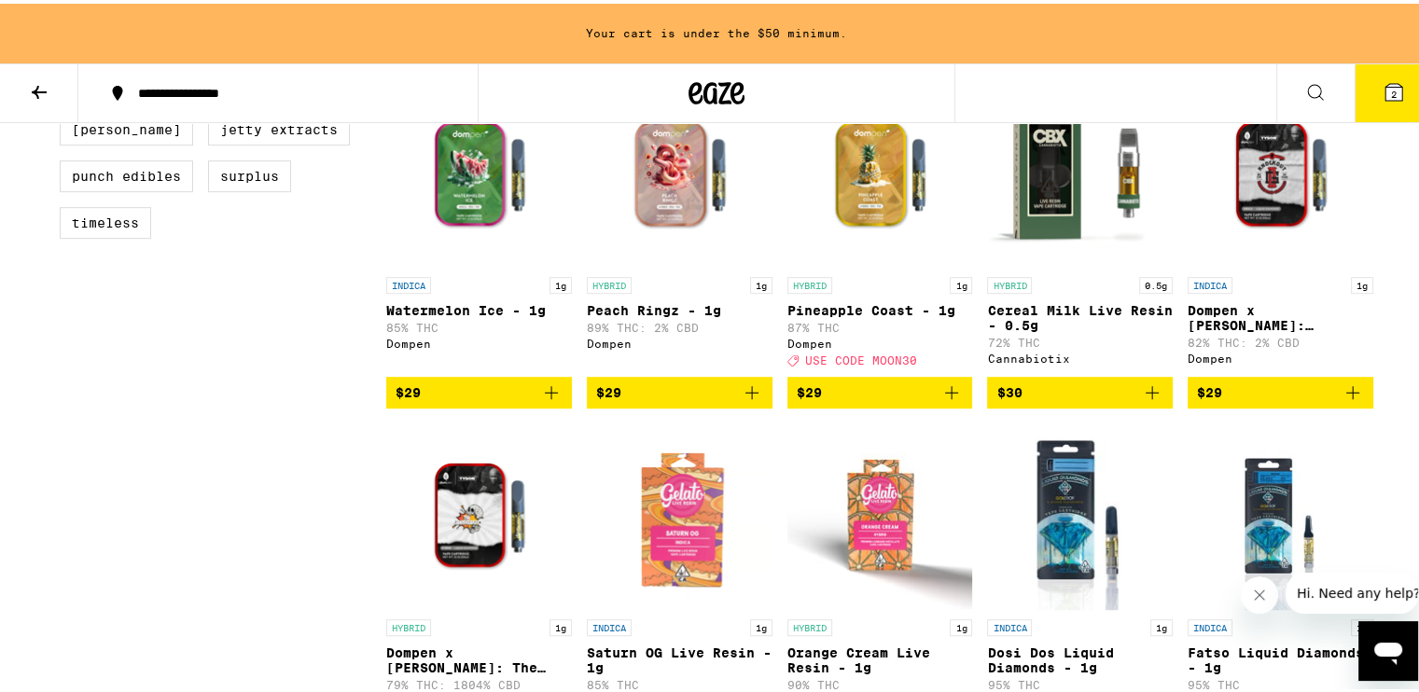
click at [945, 395] on icon "Add to bag" at bounding box center [951, 388] width 13 height 13
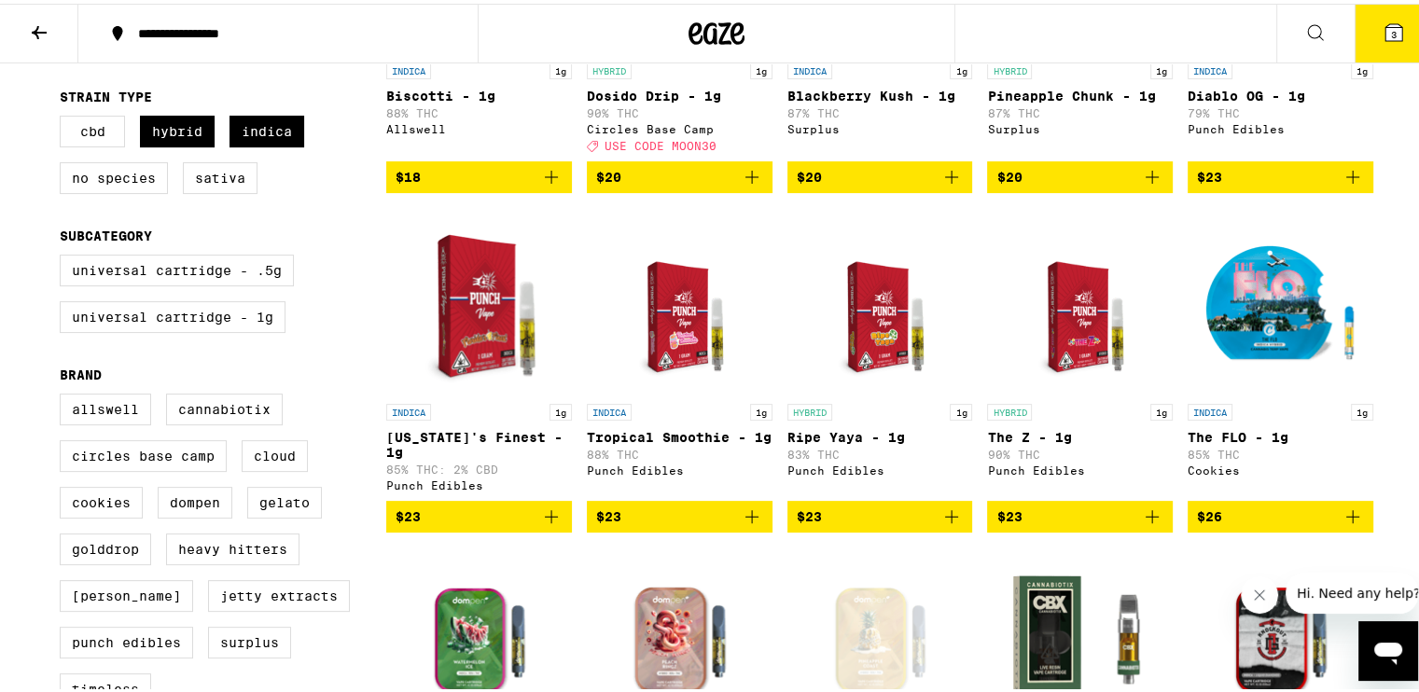
scroll to position [34, 0]
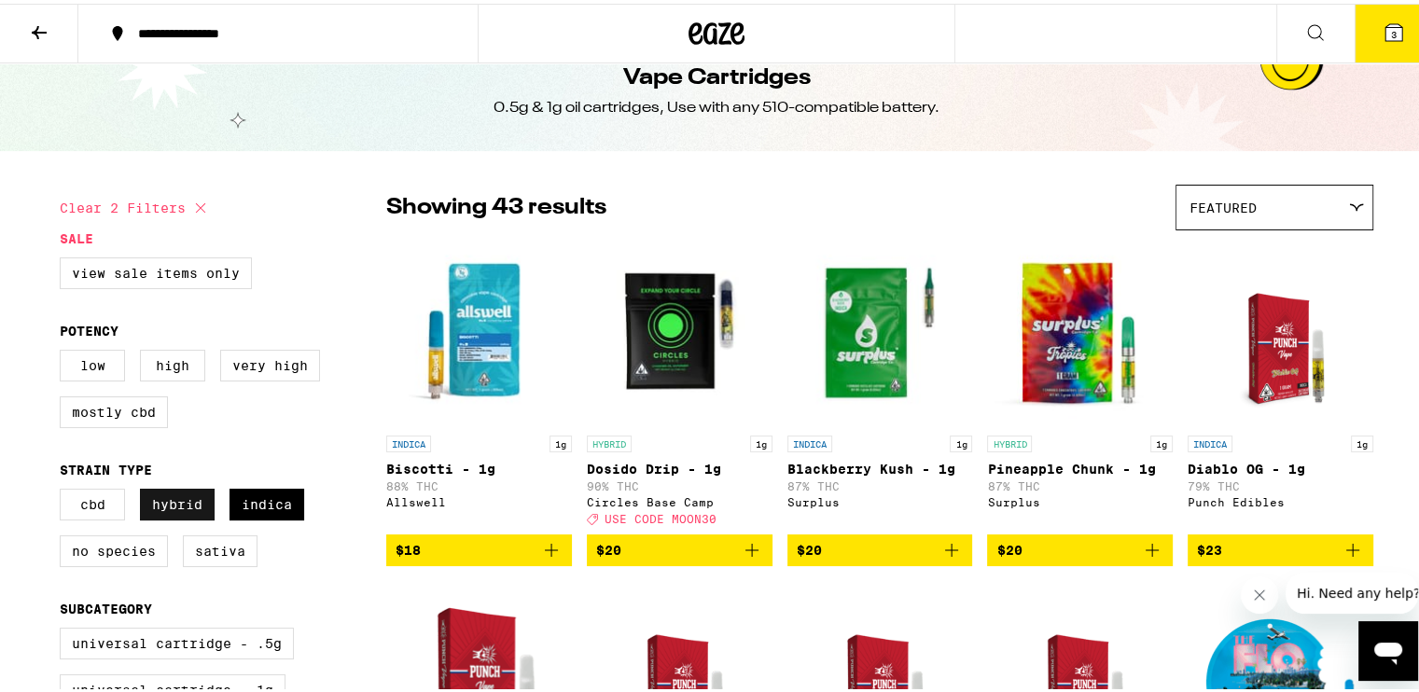
click at [174, 500] on label "Hybrid" at bounding box center [177, 501] width 75 height 32
click at [64, 489] on input "Hybrid" at bounding box center [63, 488] width 1 height 1
checkbox input "false"
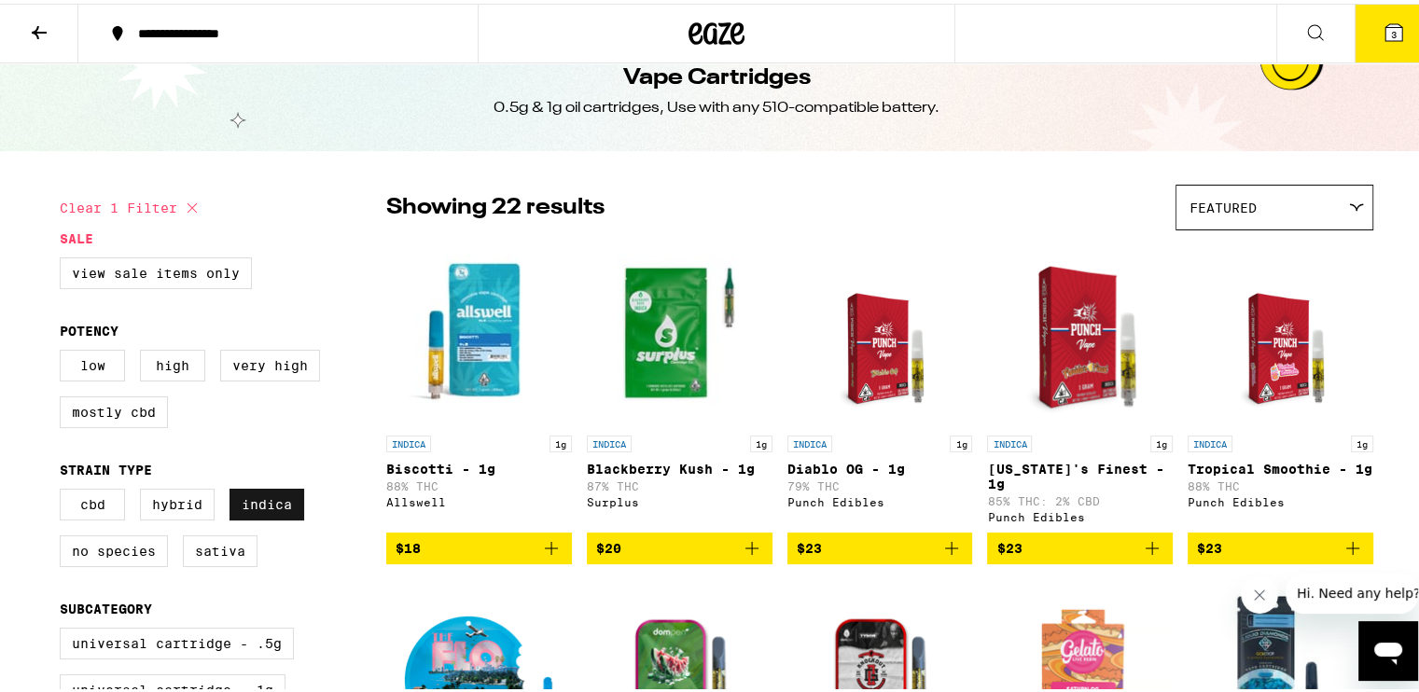
click at [256, 499] on label "Indica" at bounding box center [266, 501] width 75 height 32
click at [64, 489] on input "Indica" at bounding box center [63, 488] width 1 height 1
checkbox input "false"
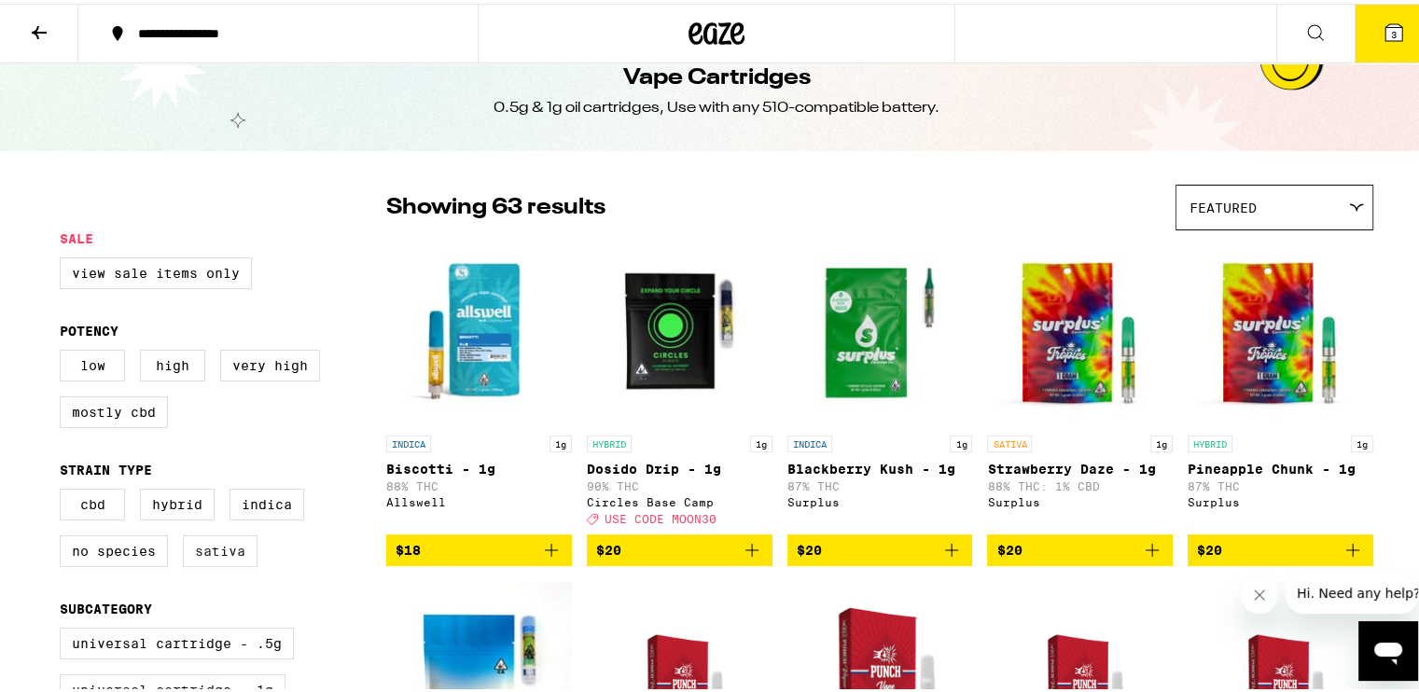
click at [223, 555] on label "Sativa" at bounding box center [220, 548] width 75 height 32
click at [64, 489] on input "Sativa" at bounding box center [63, 488] width 1 height 1
checkbox input "true"
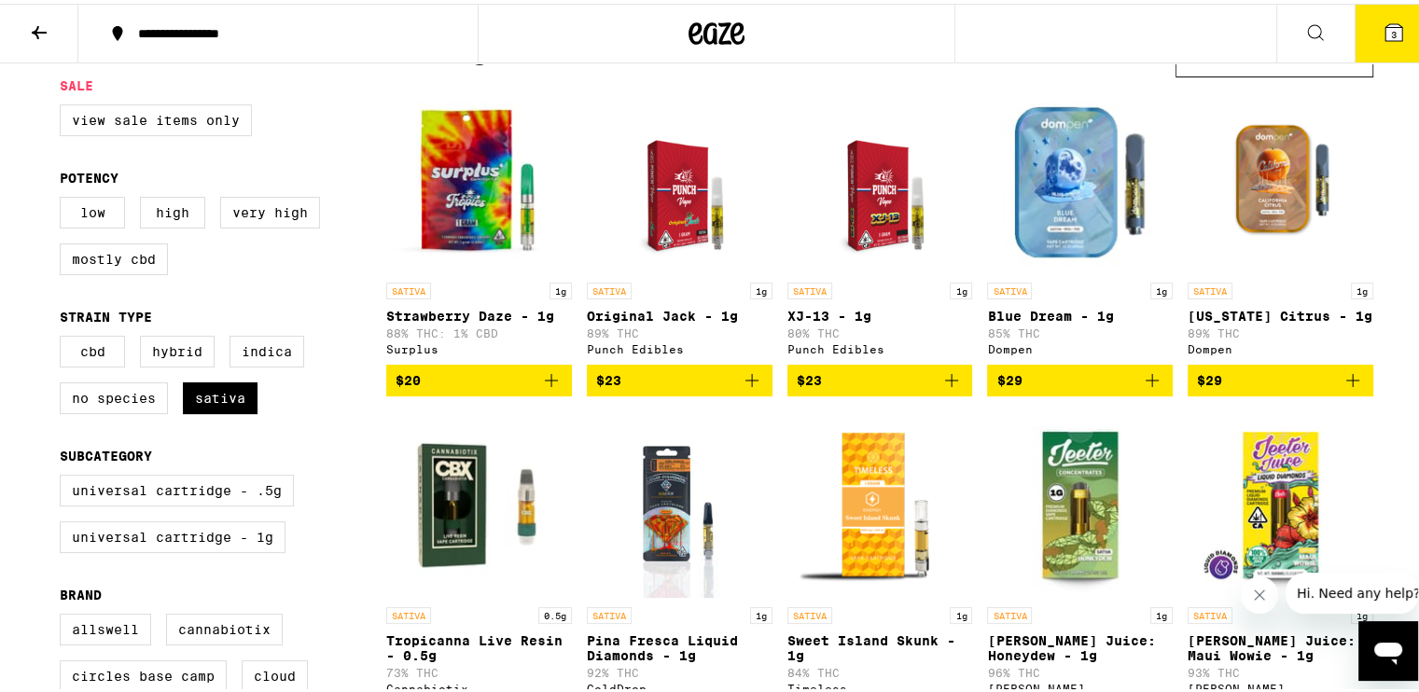
scroll to position [280, 0]
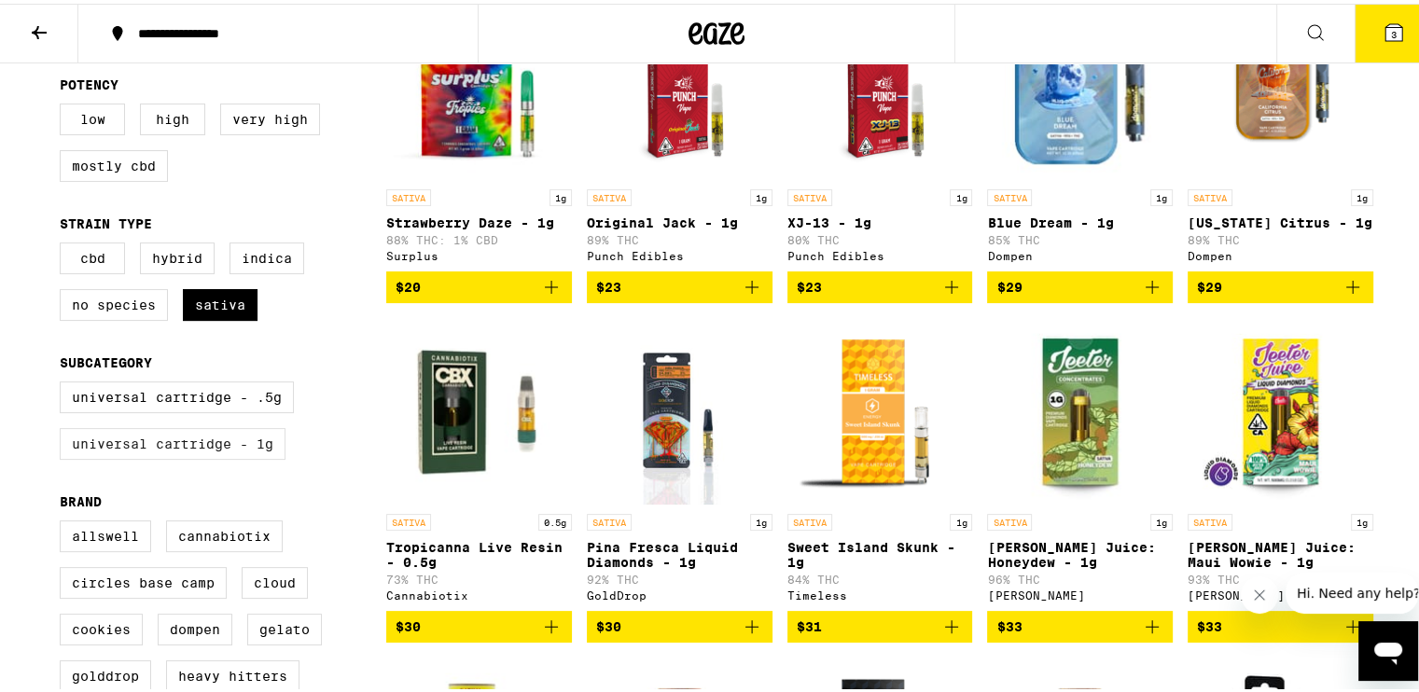
click at [266, 456] on label "Universal Cartridge - 1g" at bounding box center [173, 440] width 226 height 32
click at [64, 381] on input "Universal Cartridge - 1g" at bounding box center [63, 381] width 1 height 1
checkbox input "true"
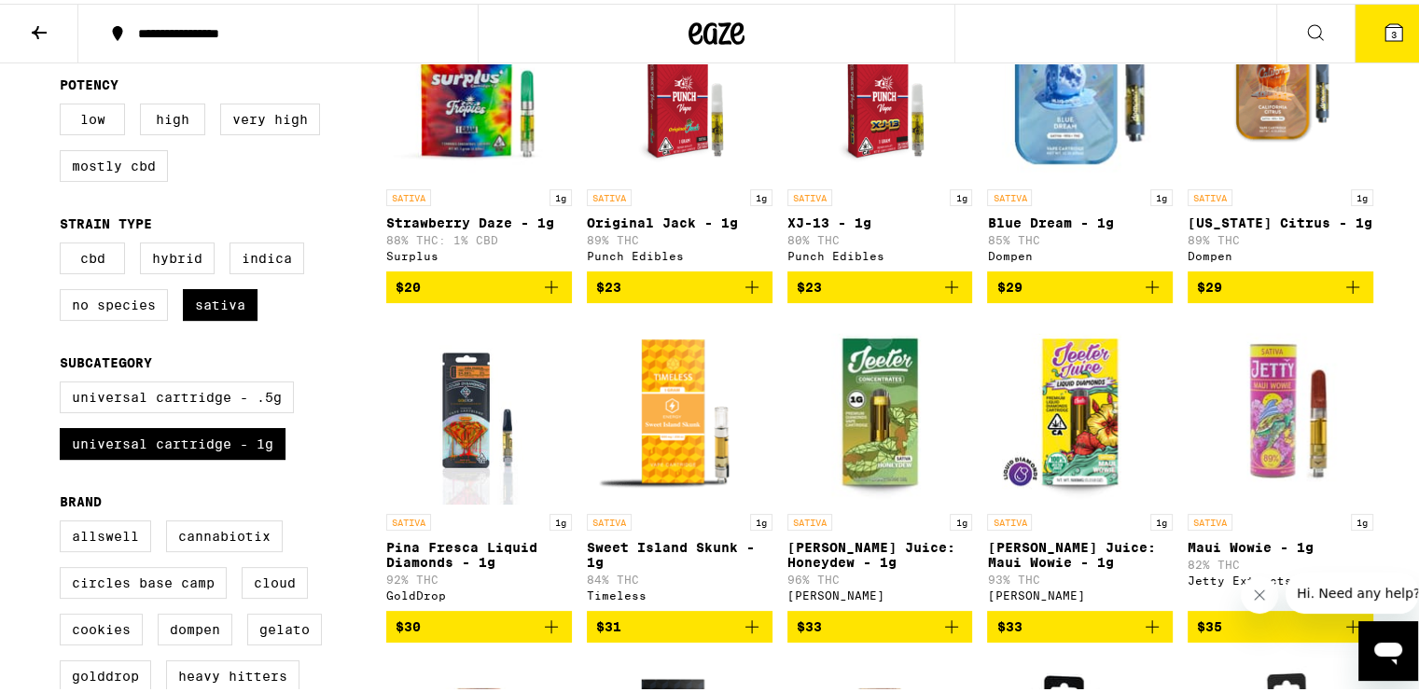
scroll to position [373, 0]
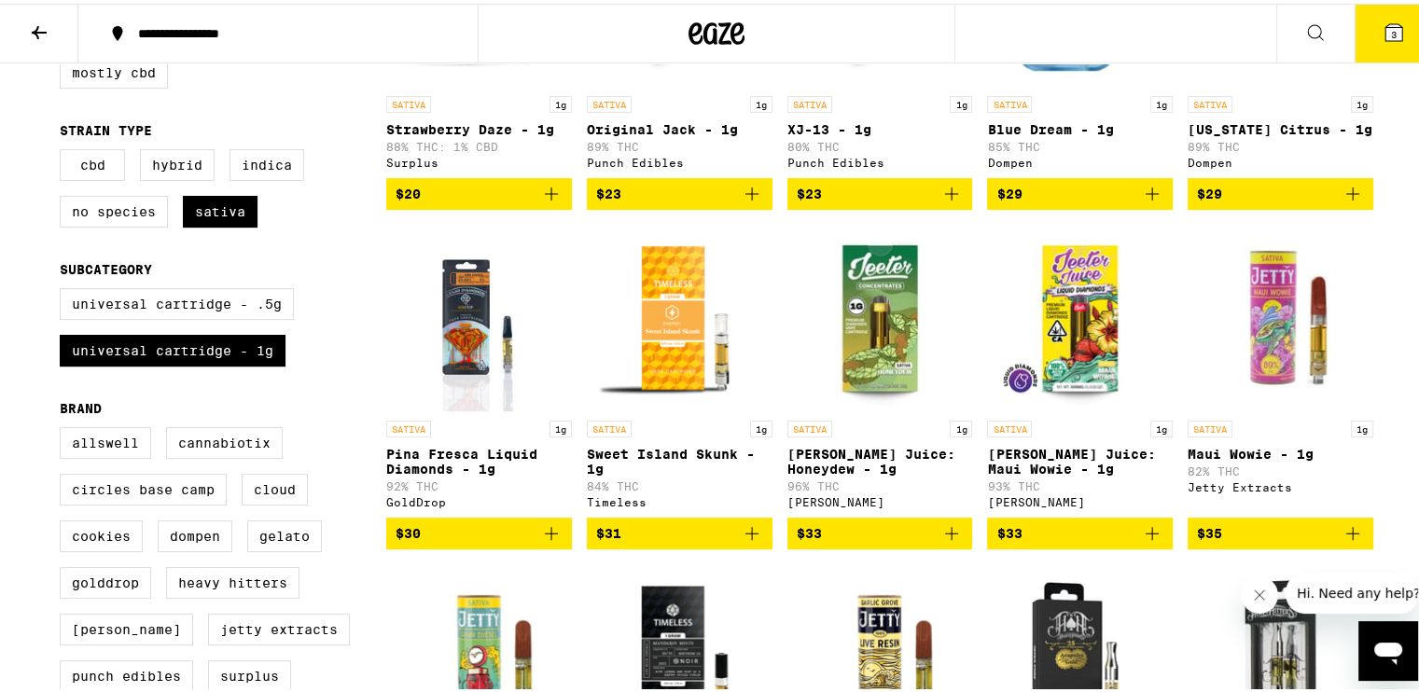
click at [540, 541] on icon "Add to bag" at bounding box center [551, 530] width 22 height 22
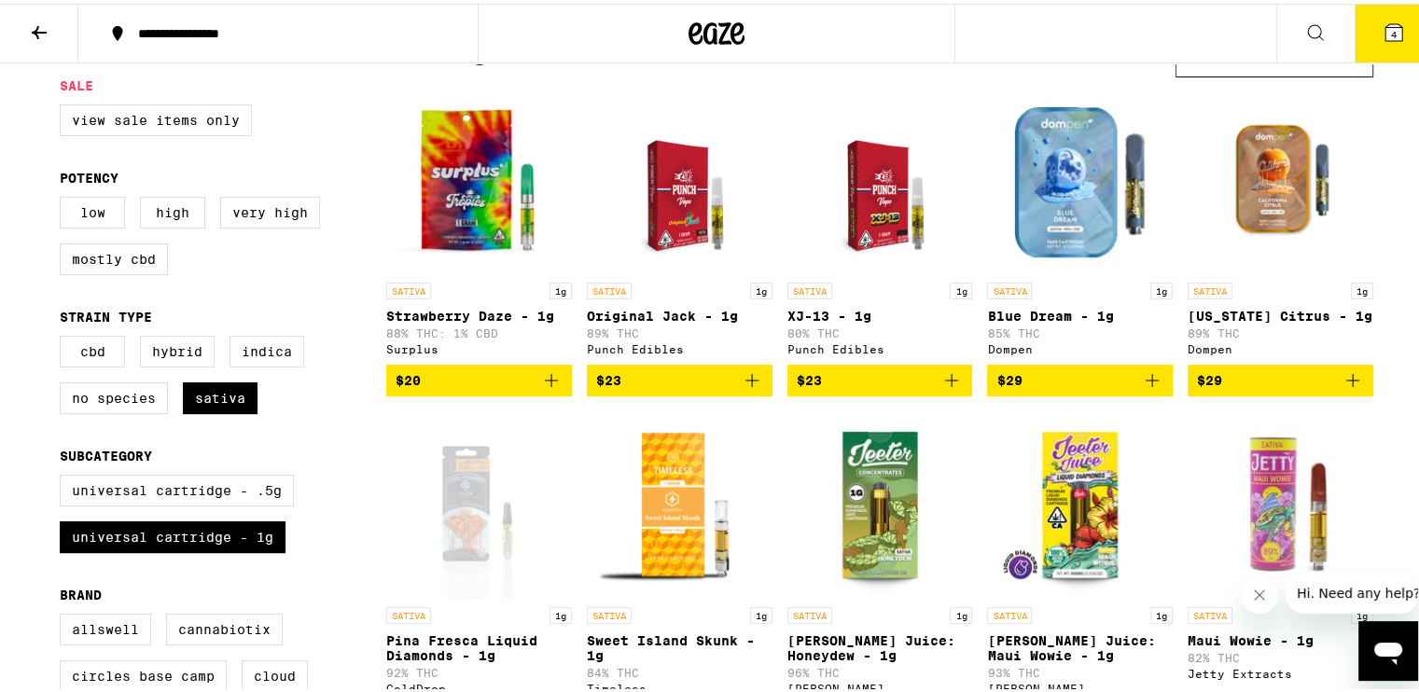
scroll to position [0, 0]
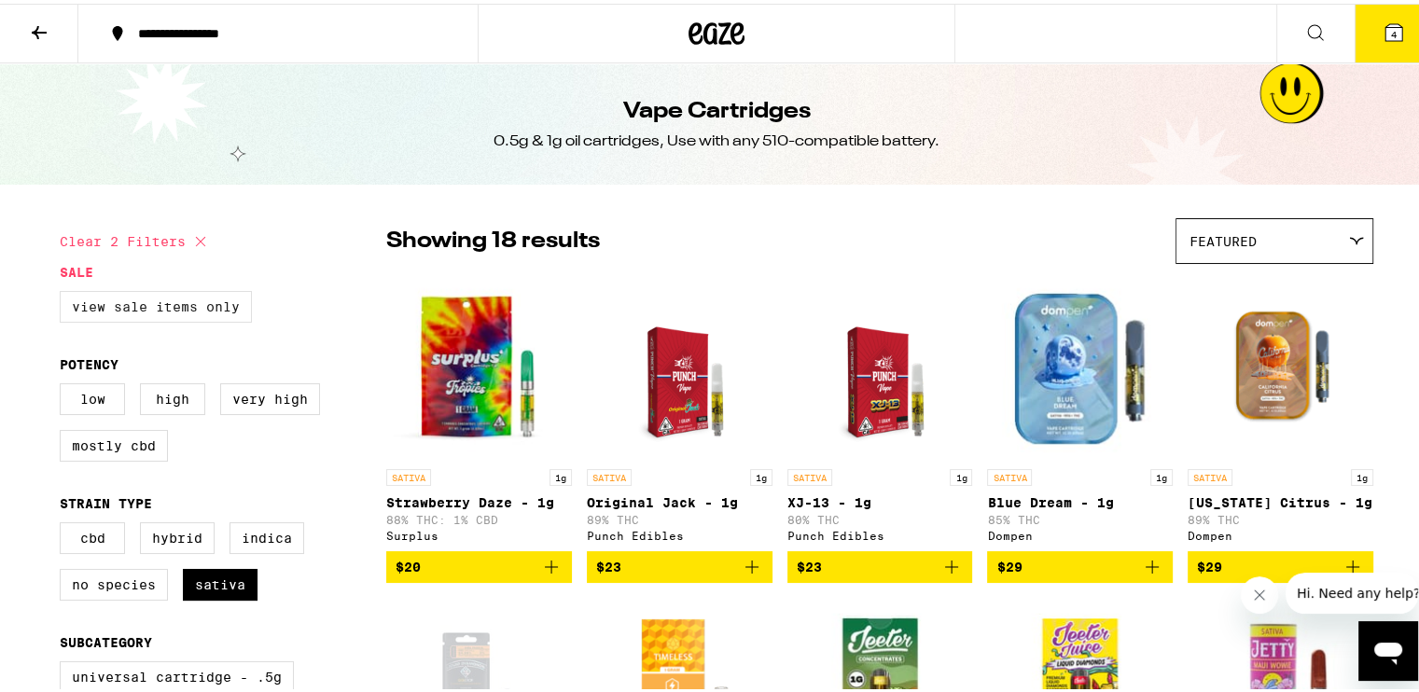
click at [151, 316] on label "View Sale Items Only" at bounding box center [156, 303] width 192 height 32
click at [64, 291] on input "View Sale Items Only" at bounding box center [63, 290] width 1 height 1
checkbox input "true"
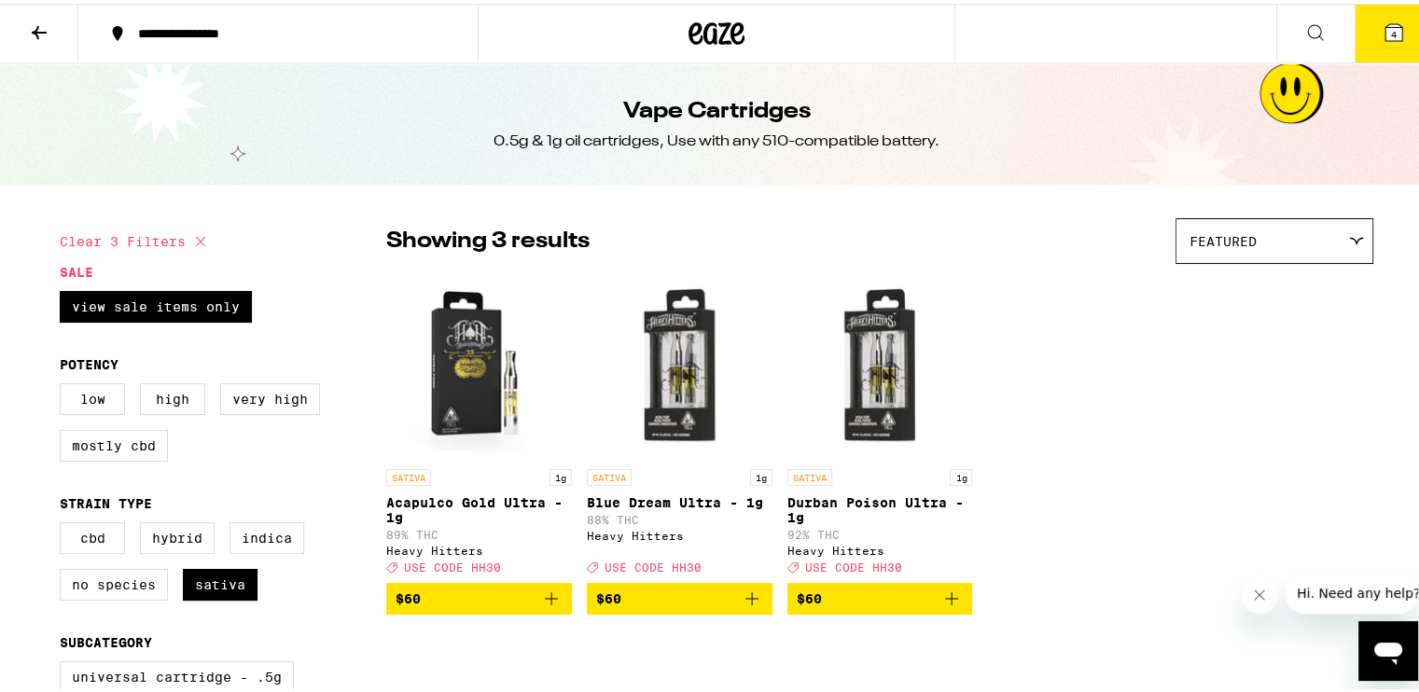
click at [39, 36] on icon at bounding box center [39, 29] width 22 height 22
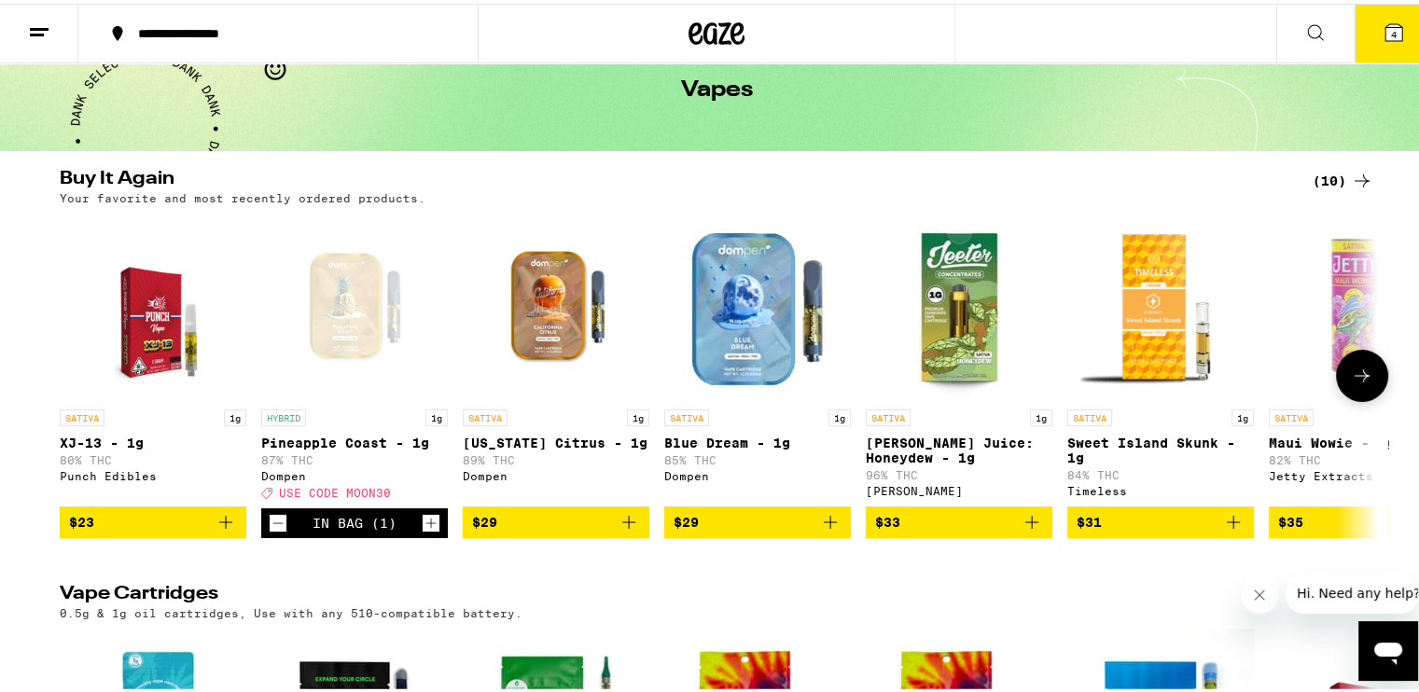
scroll to position [280, 0]
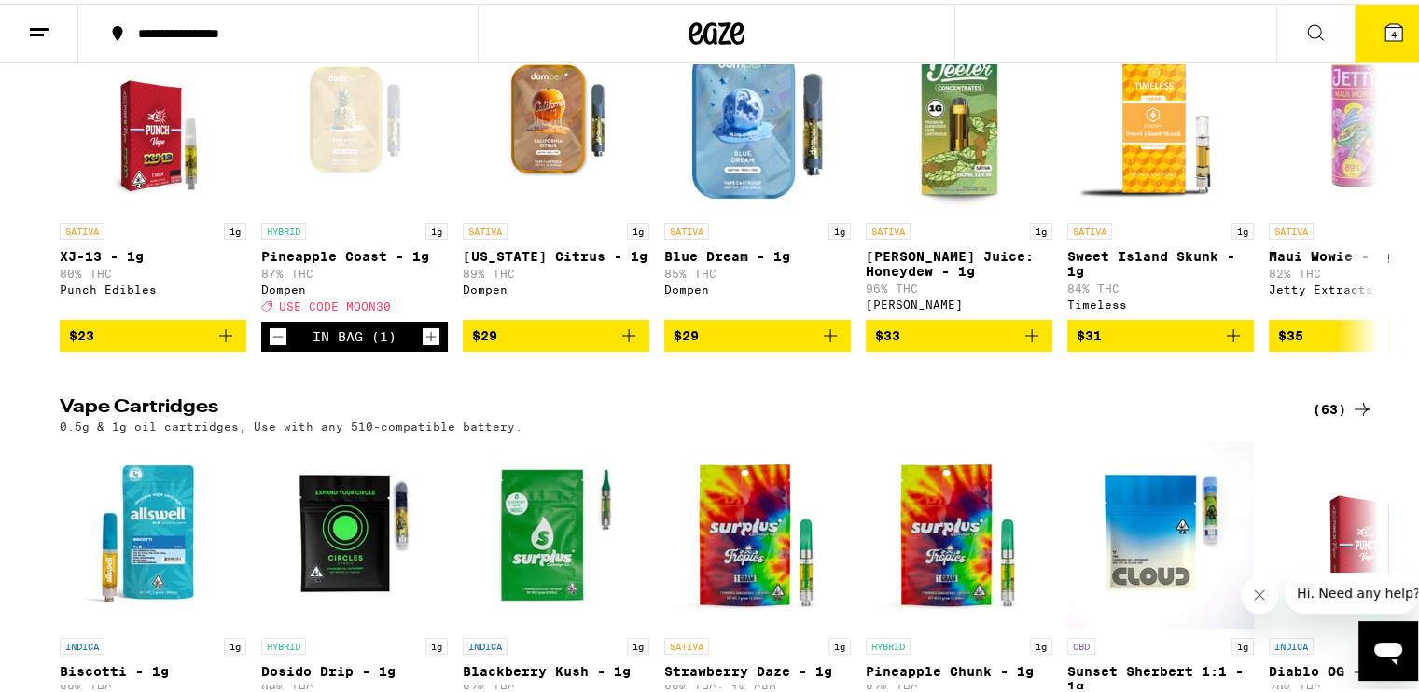
click at [1395, 27] on button "4" at bounding box center [1393, 30] width 78 height 58
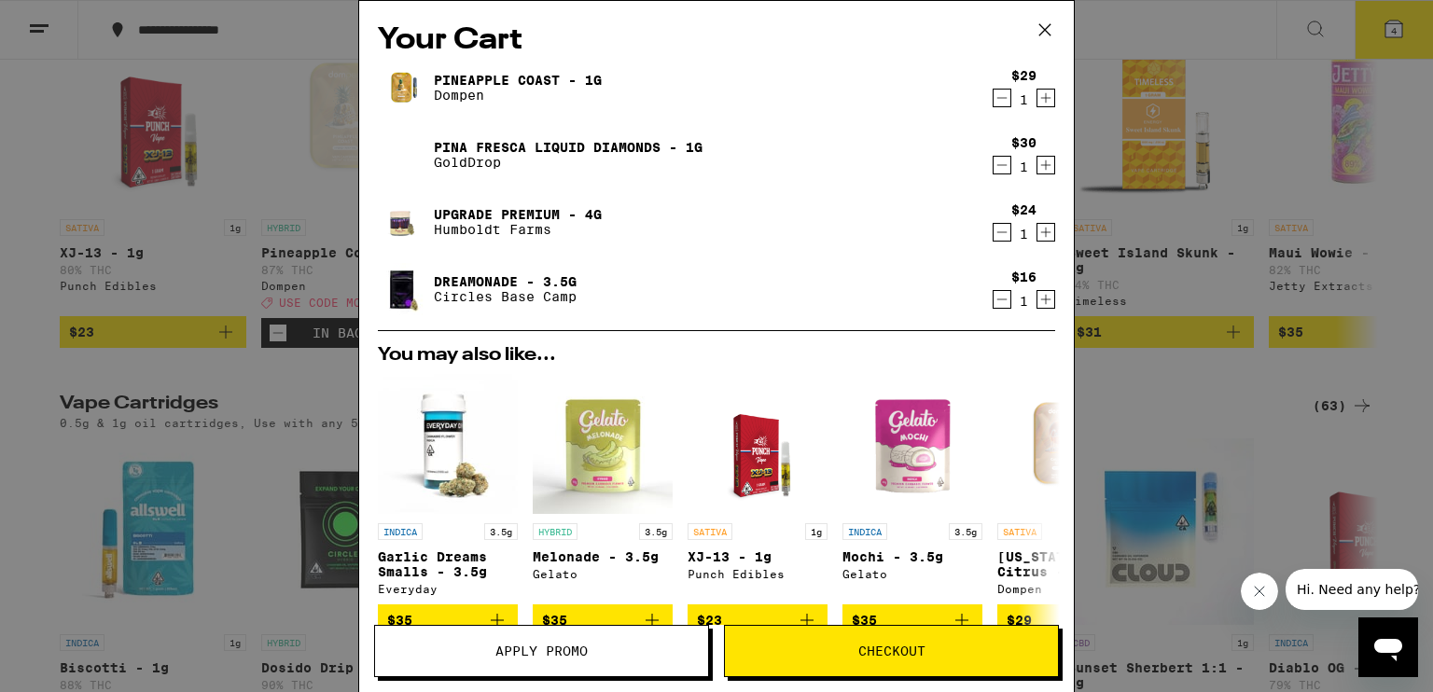
click at [575, 649] on span "Apply Promo" at bounding box center [541, 651] width 92 height 13
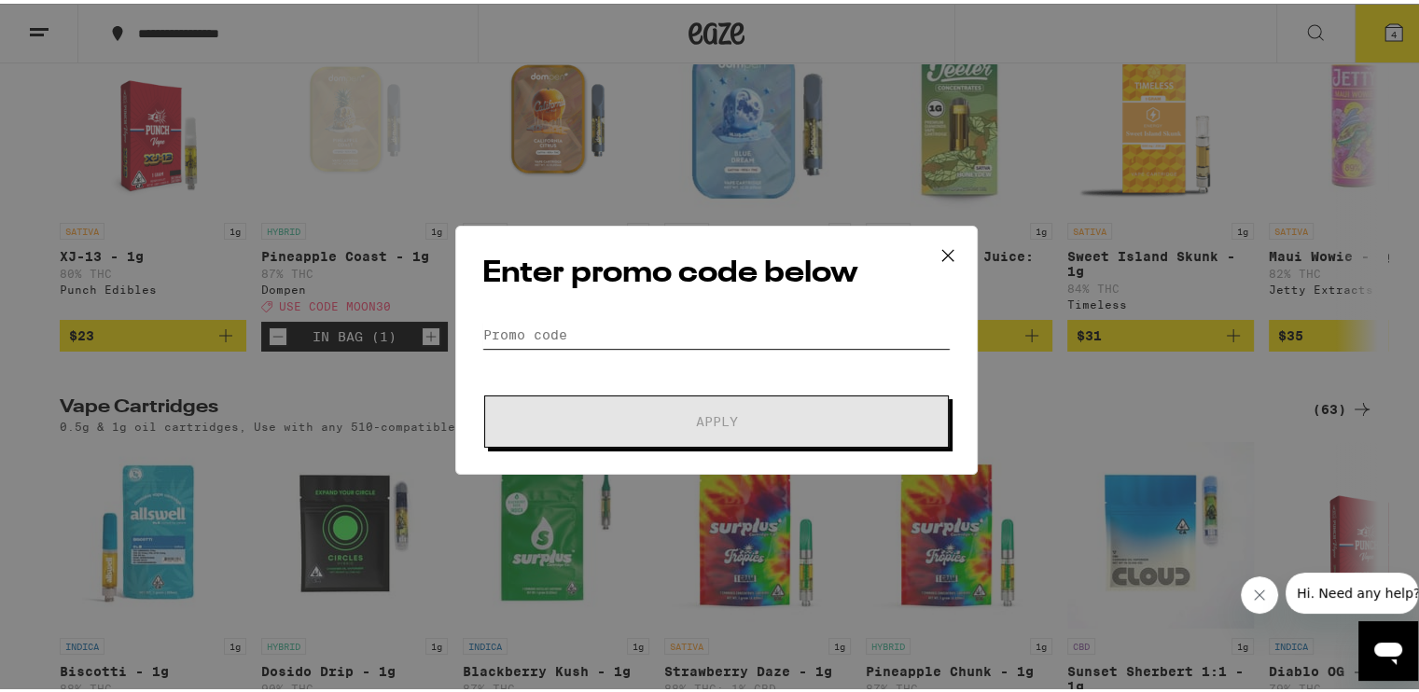
click at [658, 334] on input "Promo Code" at bounding box center [716, 331] width 468 height 28
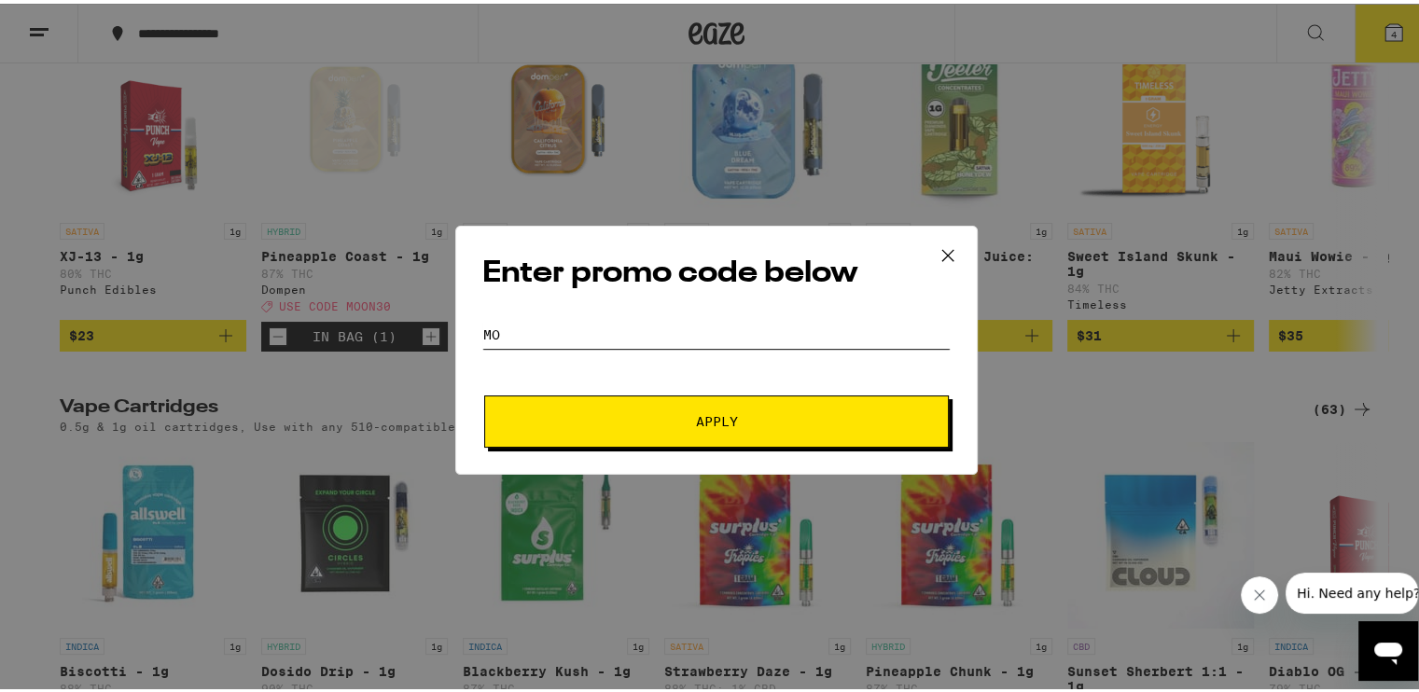
type input "m"
type input "MOON30"
click at [678, 413] on span "Apply" at bounding box center [716, 417] width 336 height 13
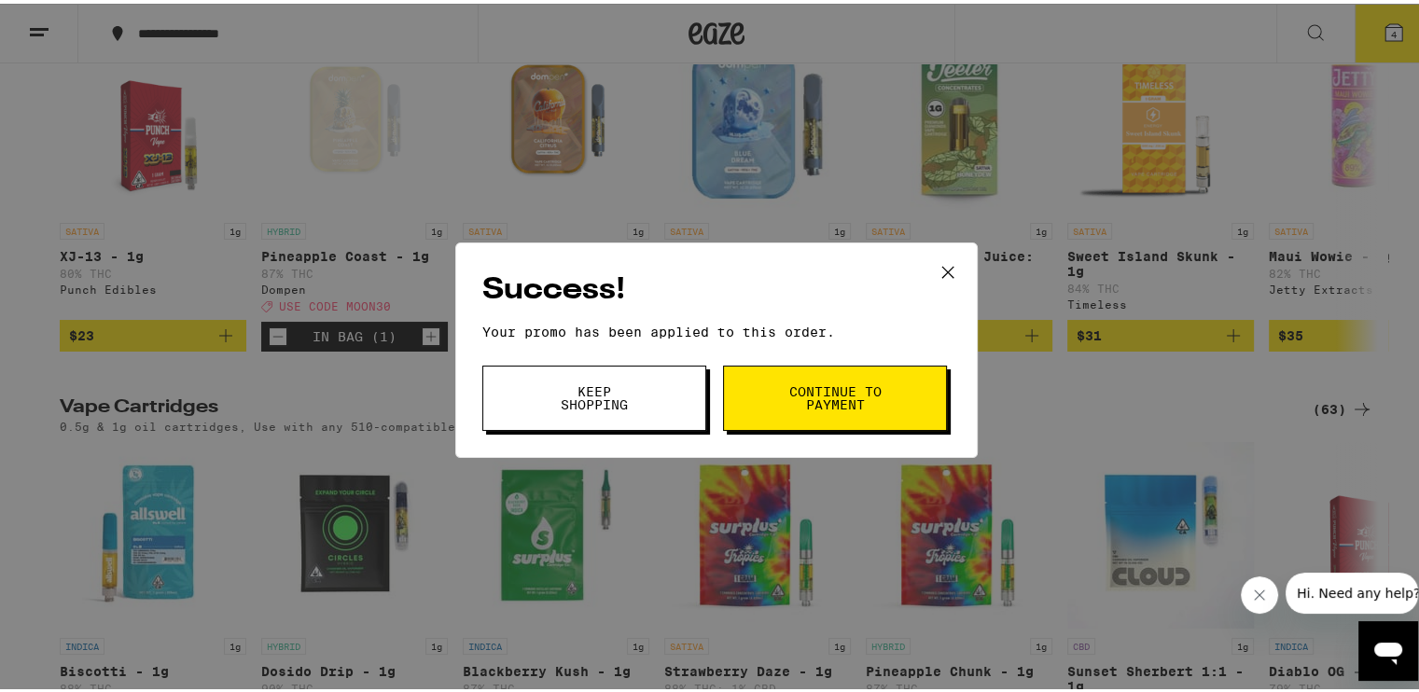
click at [817, 407] on span "Continue to payment" at bounding box center [834, 394] width 95 height 26
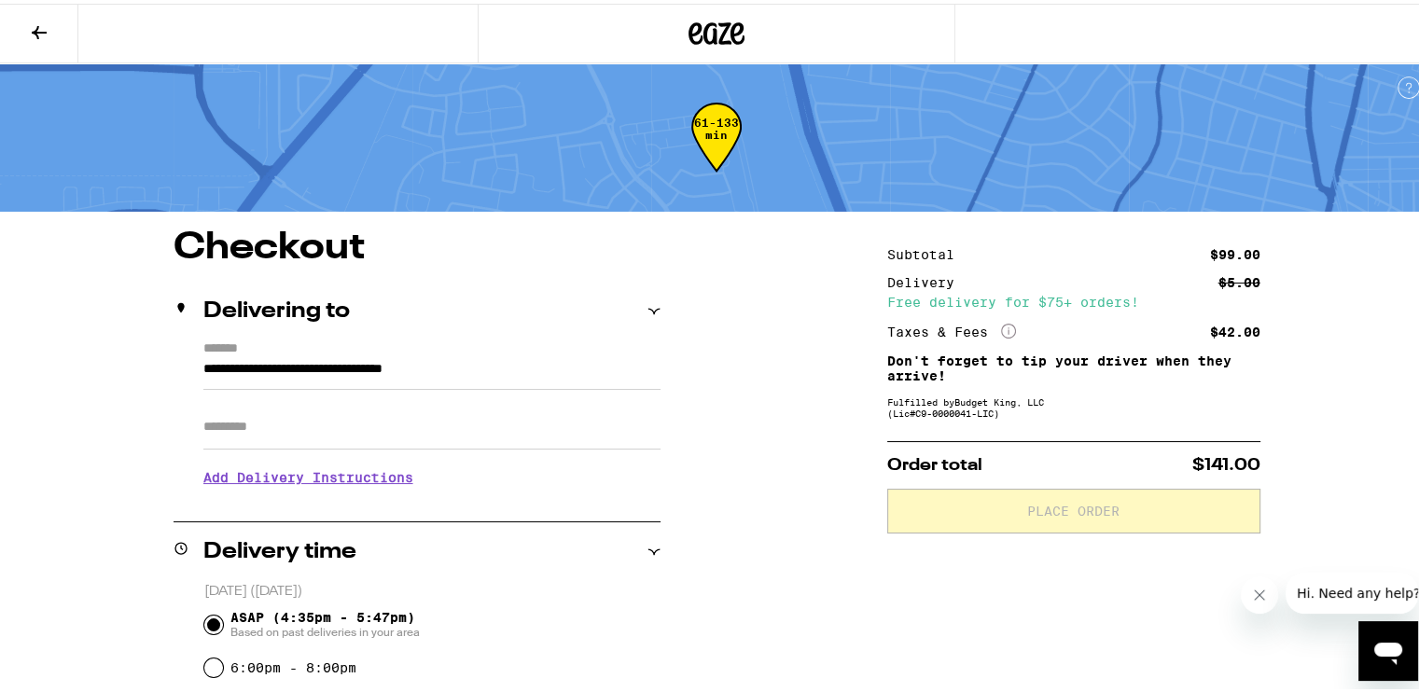
click at [379, 416] on input "Apt/Suite" at bounding box center [431, 423] width 457 height 45
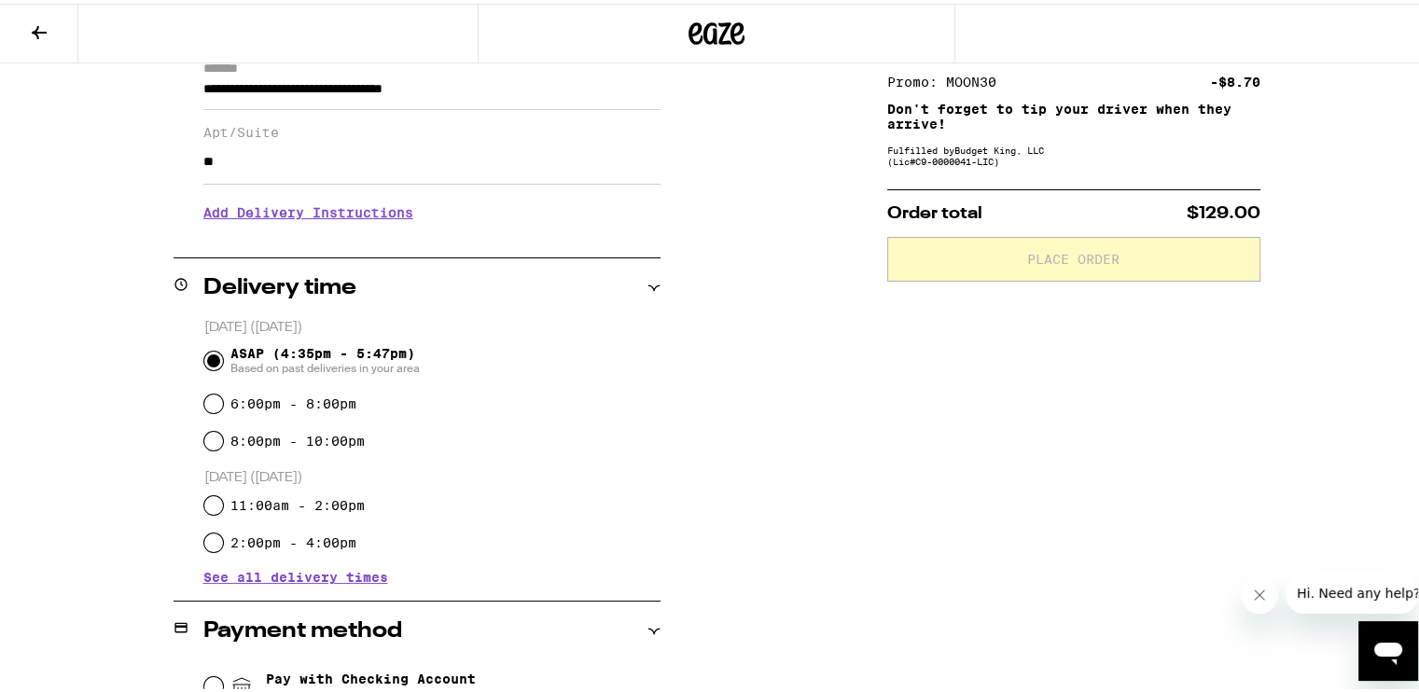
scroll to position [560, 0]
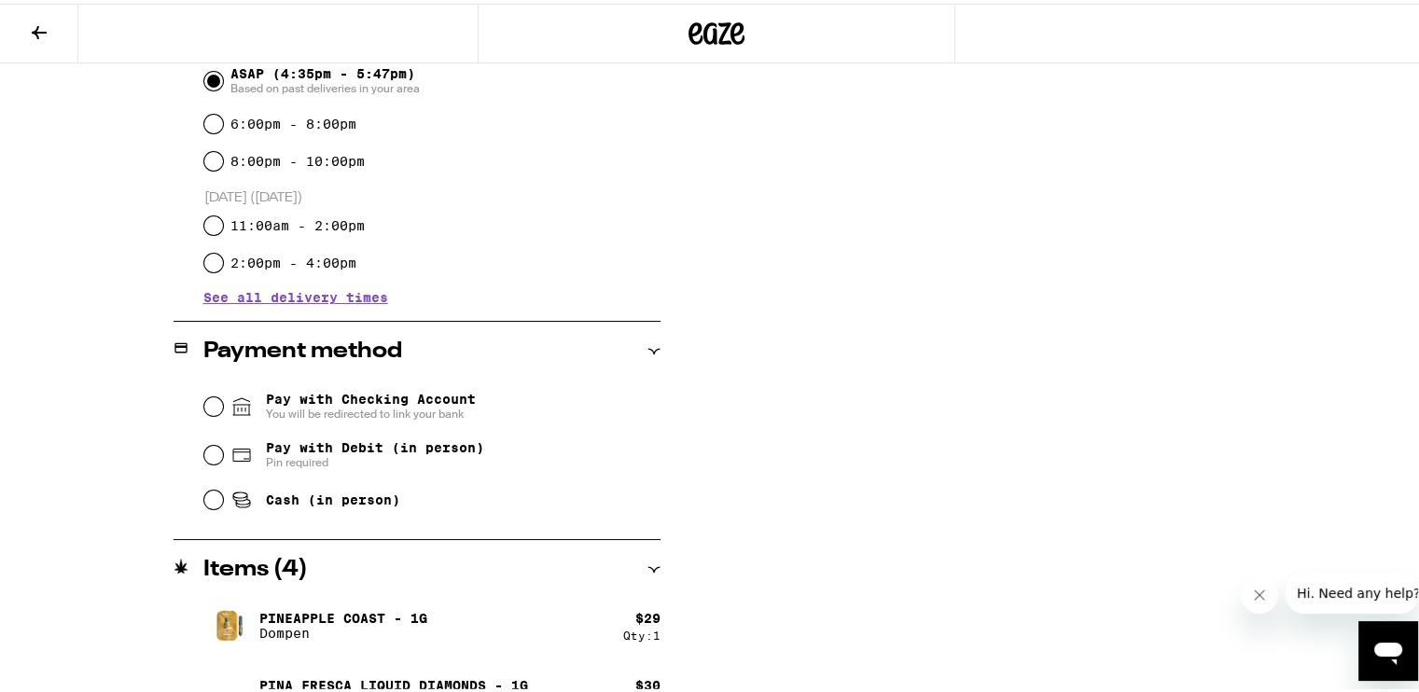
type input "**"
click at [212, 461] on input "Pay with Debit (in person) Pin required" at bounding box center [213, 451] width 19 height 19
radio input "true"
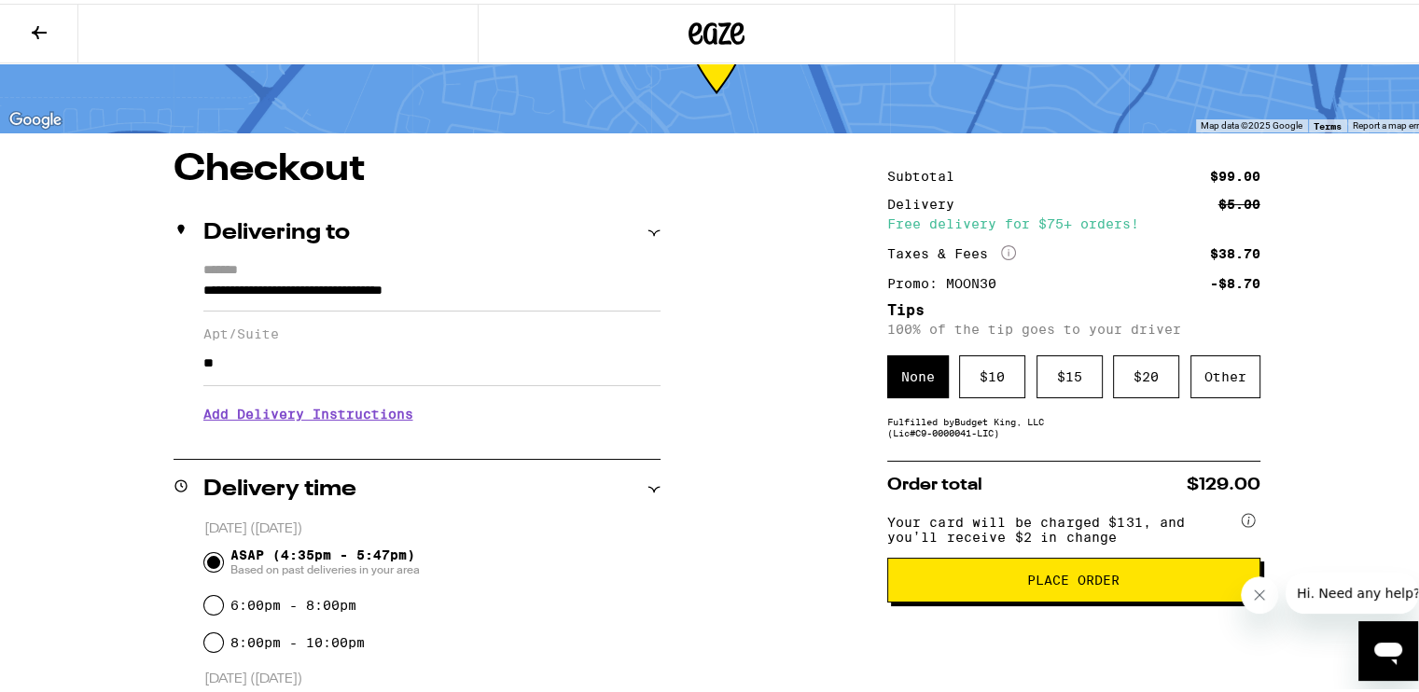
scroll to position [0, 0]
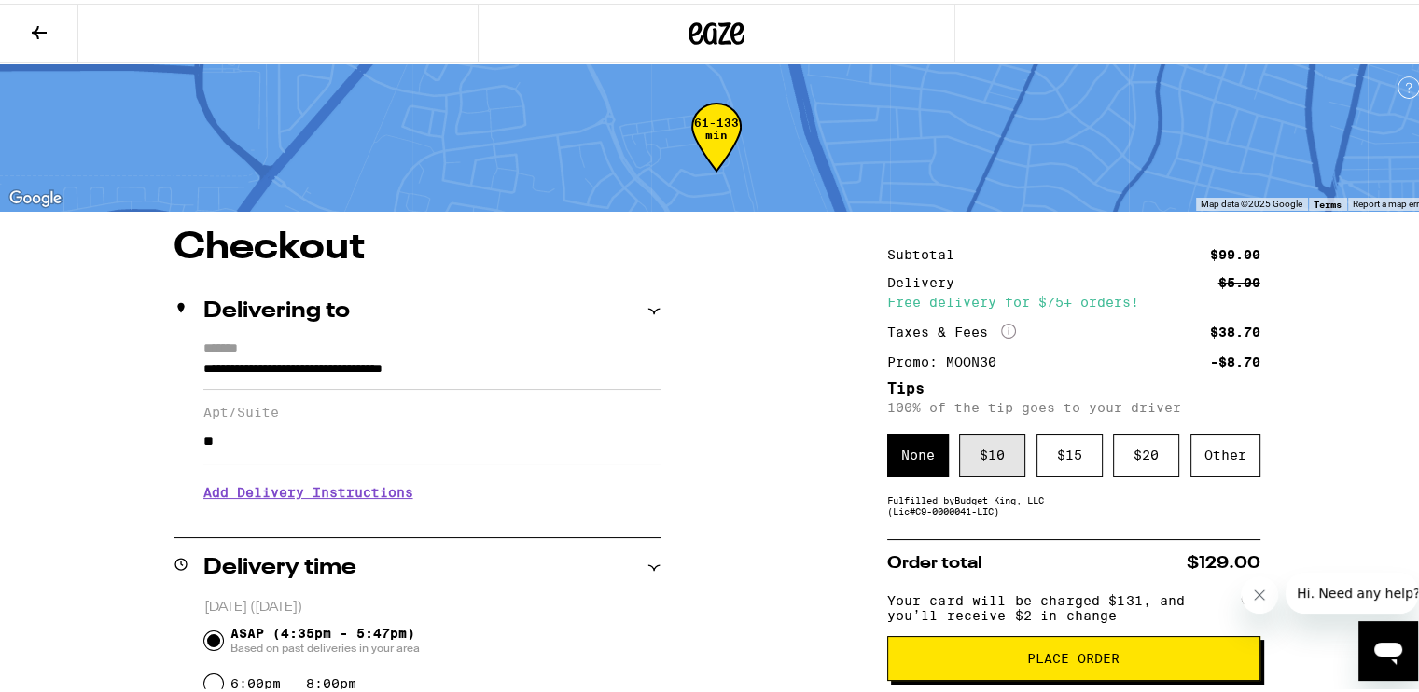
click at [989, 456] on div "$ 10" at bounding box center [992, 451] width 66 height 43
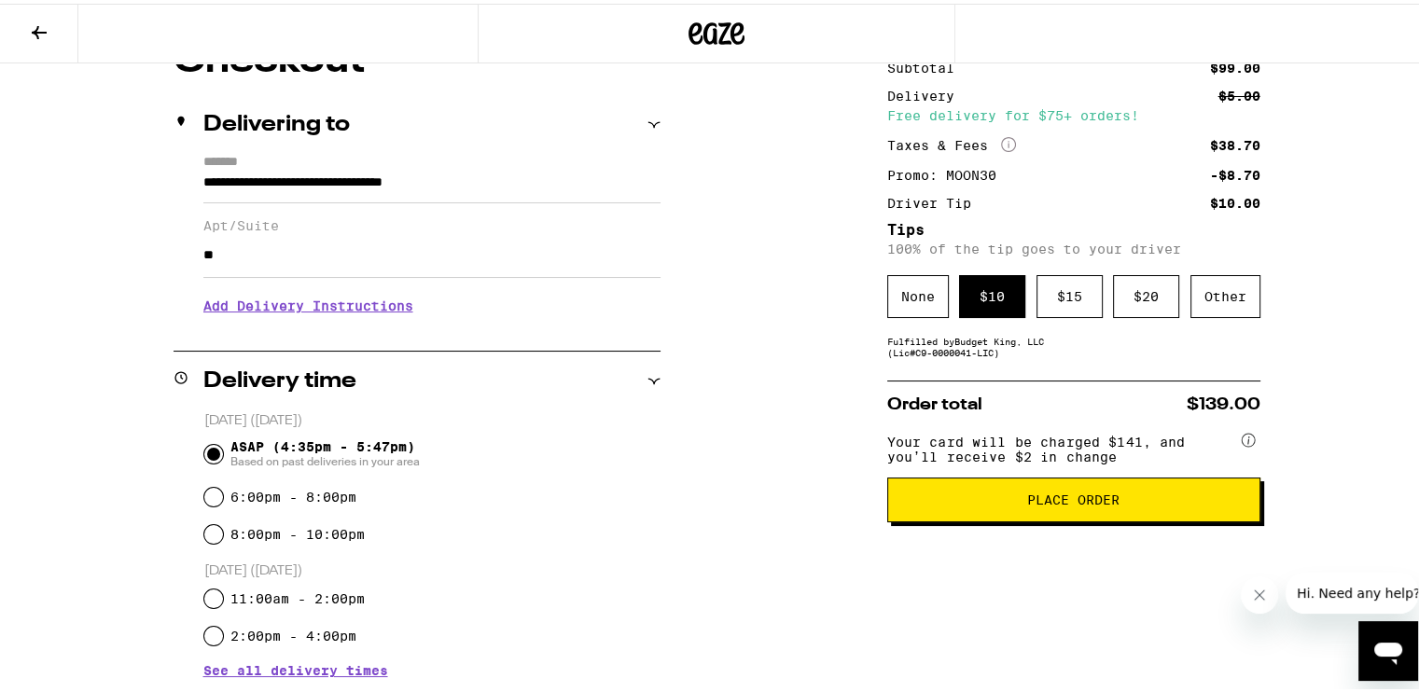
scroll to position [280, 0]
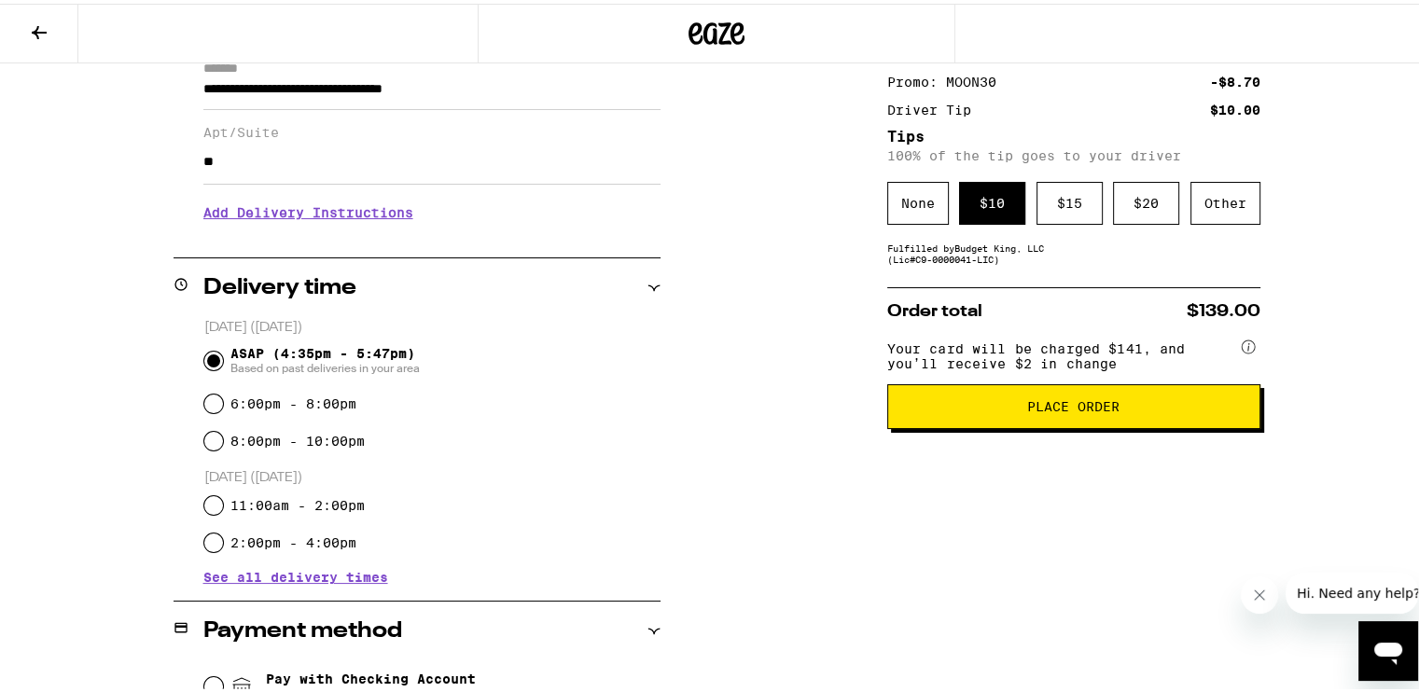
click at [1004, 400] on button "Place Order" at bounding box center [1073, 403] width 373 height 45
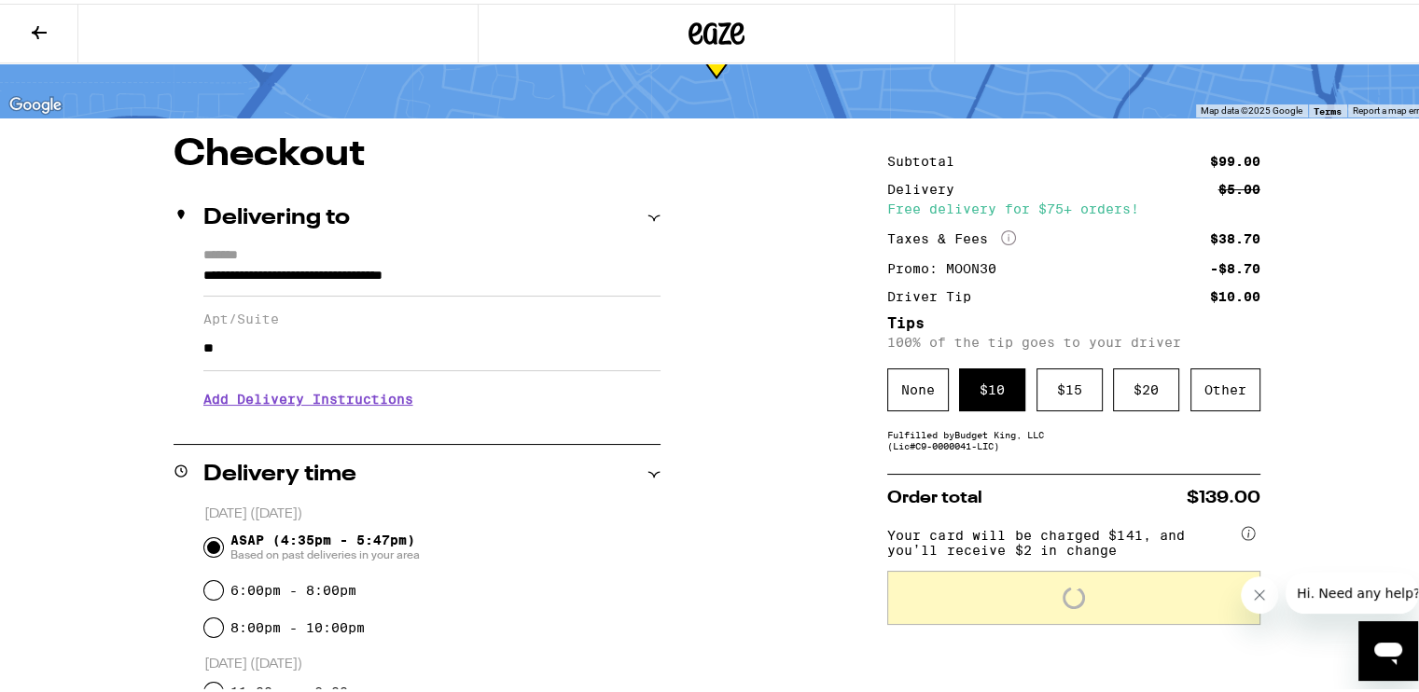
scroll to position [0, 0]
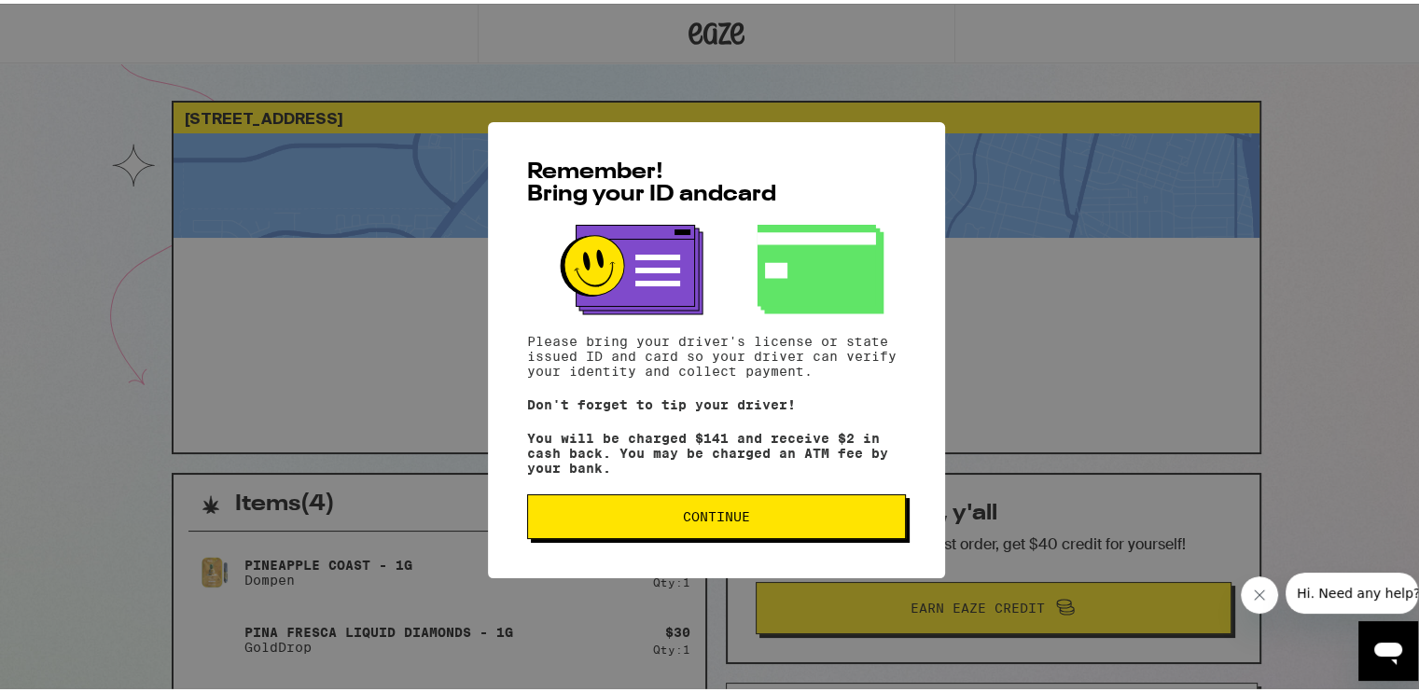
click at [634, 520] on span "Continue" at bounding box center [716, 512] width 347 height 13
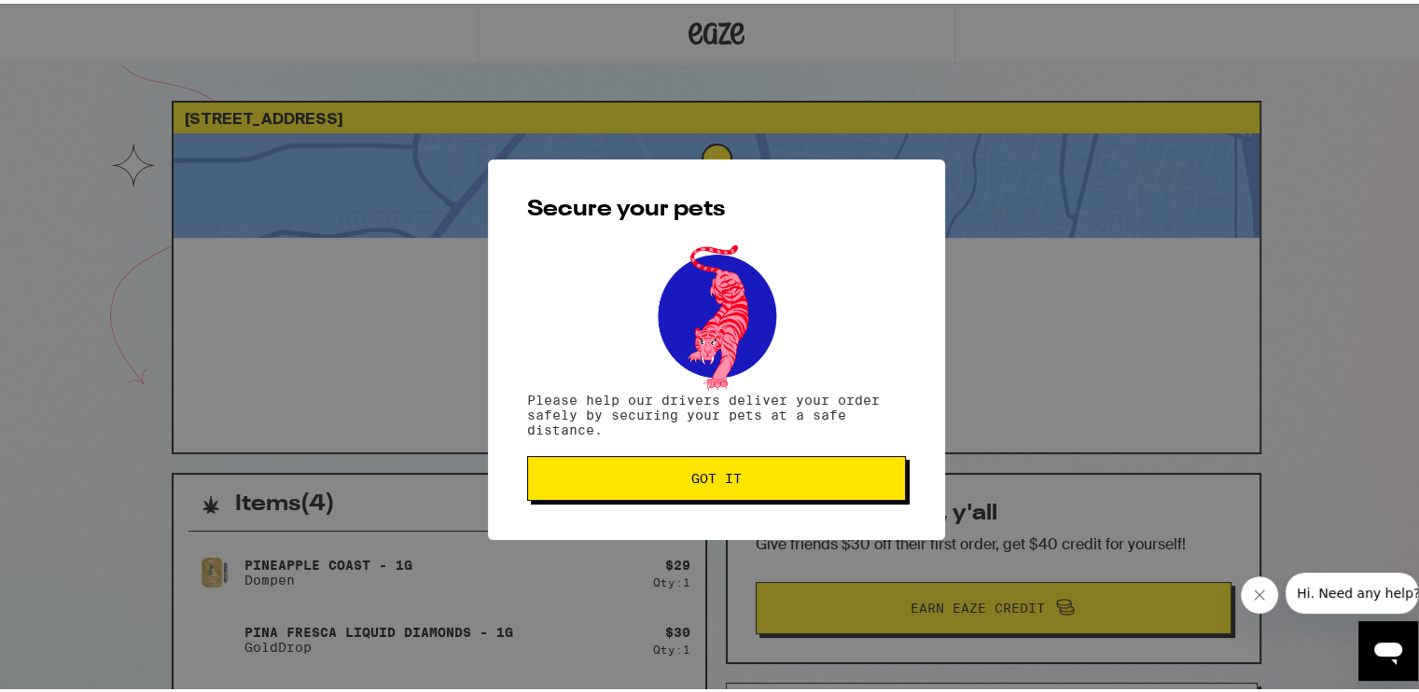
click at [650, 466] on button "Got it" at bounding box center [716, 474] width 379 height 45
